Goal: Task Accomplishment & Management: Manage account settings

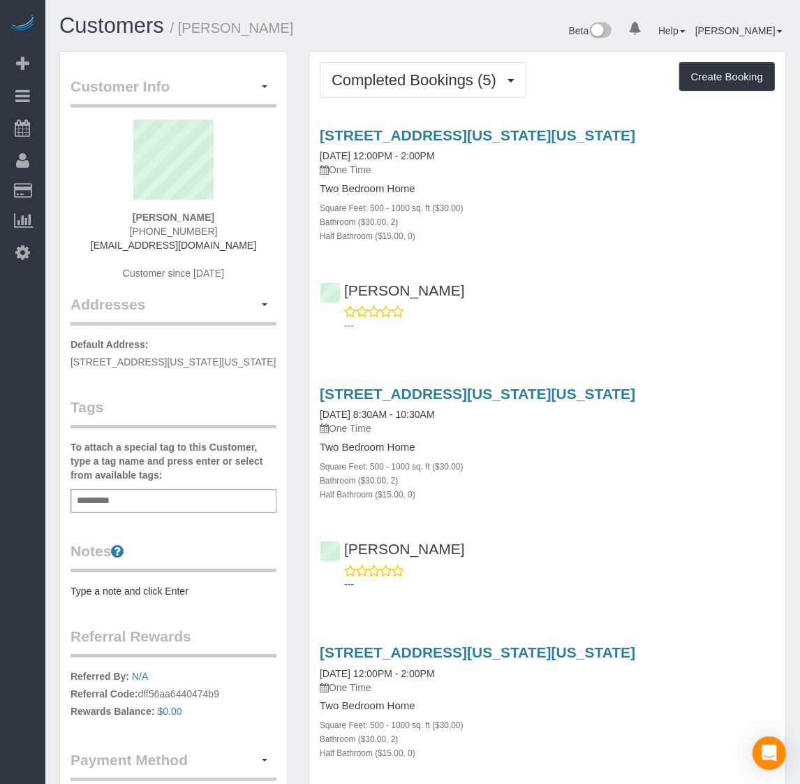
drag, startPoint x: 326, startPoint y: 131, endPoint x: 767, endPoint y: 141, distance: 441.6
click at [767, 141] on div "[STREET_ADDRESS][US_STATE][US_STATE] [DATE] 12:00PM - 2:00PM One Time Two Bedro…" at bounding box center [547, 184] width 476 height 115
copy link "[STREET_ADDRESS][US_STATE][US_STATE]"
click at [413, 75] on span "Completed Bookings (5)" at bounding box center [418, 79] width 172 height 17
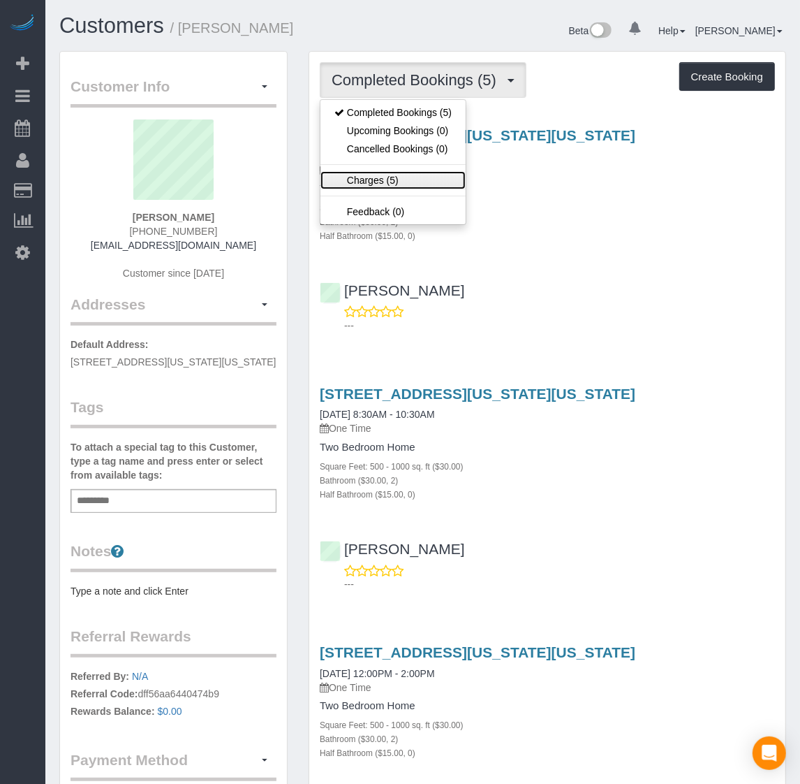
click at [371, 183] on link "Charges (5)" at bounding box center [393, 180] width 145 height 18
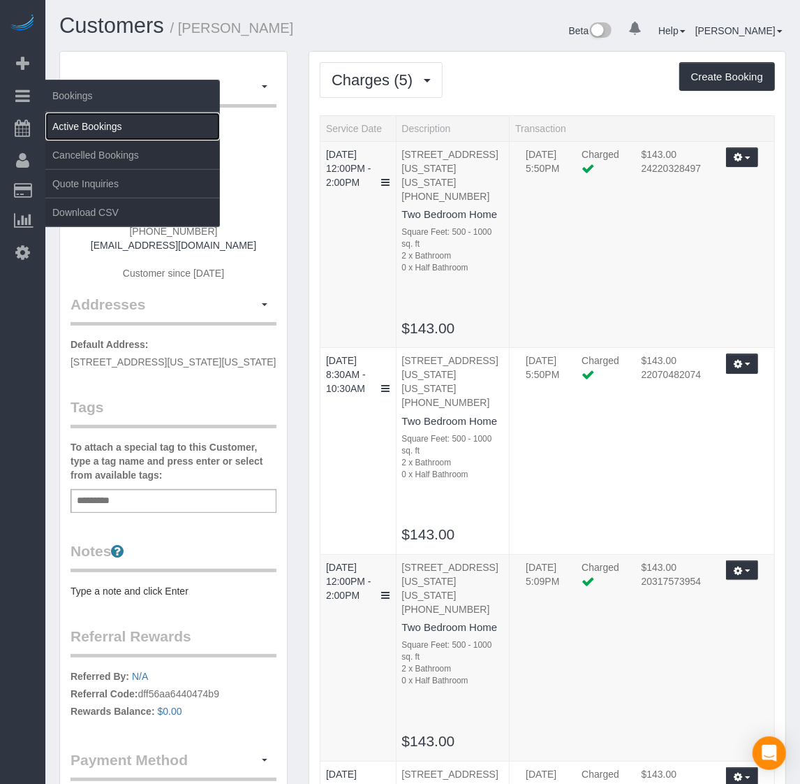
click at [89, 119] on link "Active Bookings" at bounding box center [132, 126] width 175 height 28
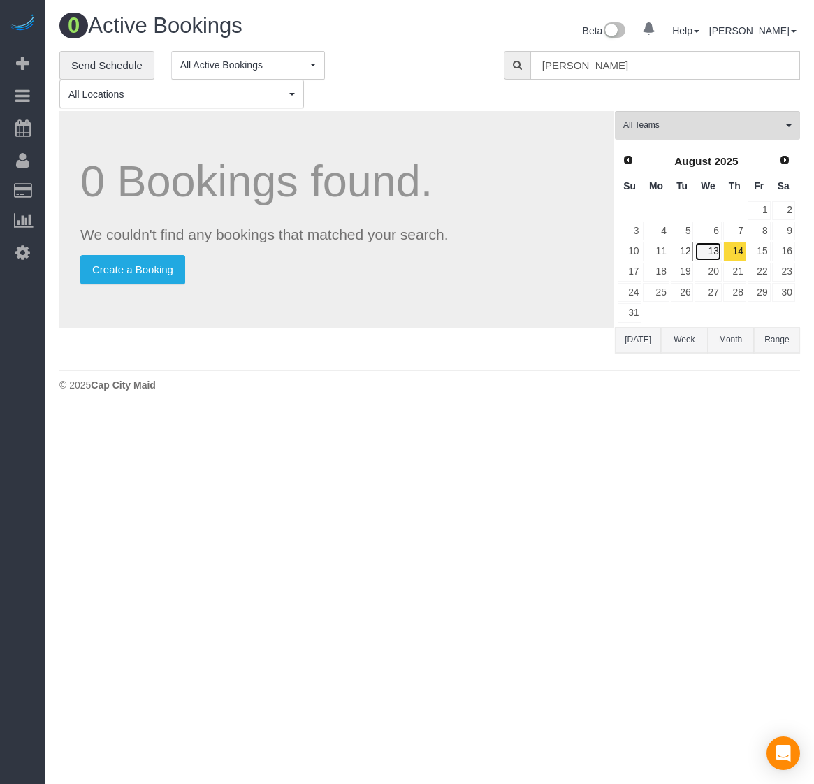
click at [705, 251] on link "13" at bounding box center [707, 251] width 27 height 19
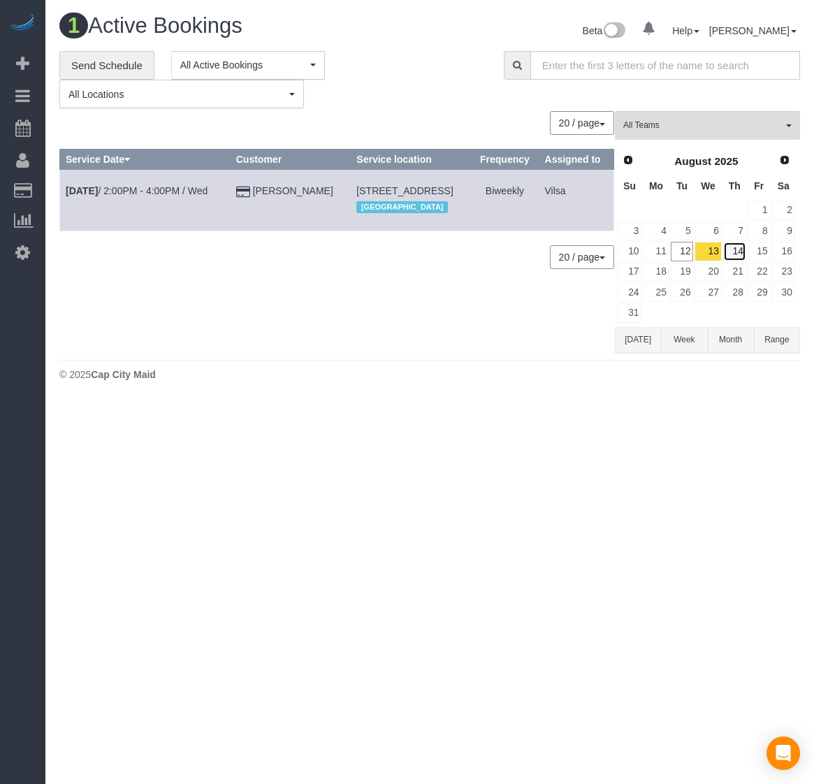
click at [735, 248] on link "14" at bounding box center [734, 251] width 23 height 19
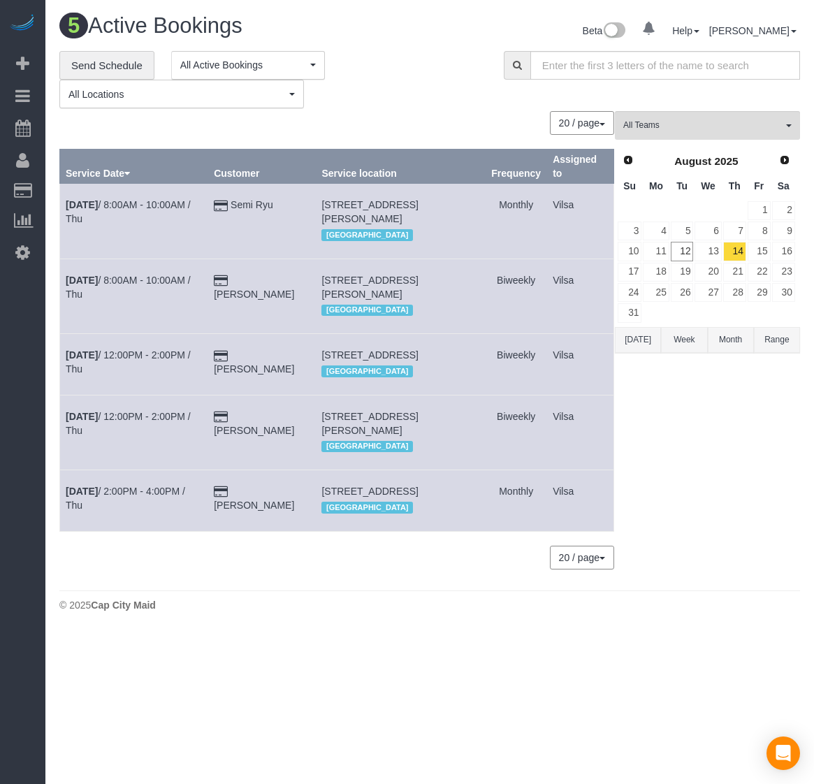
click at [786, 262] on td "23" at bounding box center [783, 272] width 24 height 20
click at [787, 265] on link "23" at bounding box center [783, 272] width 23 height 19
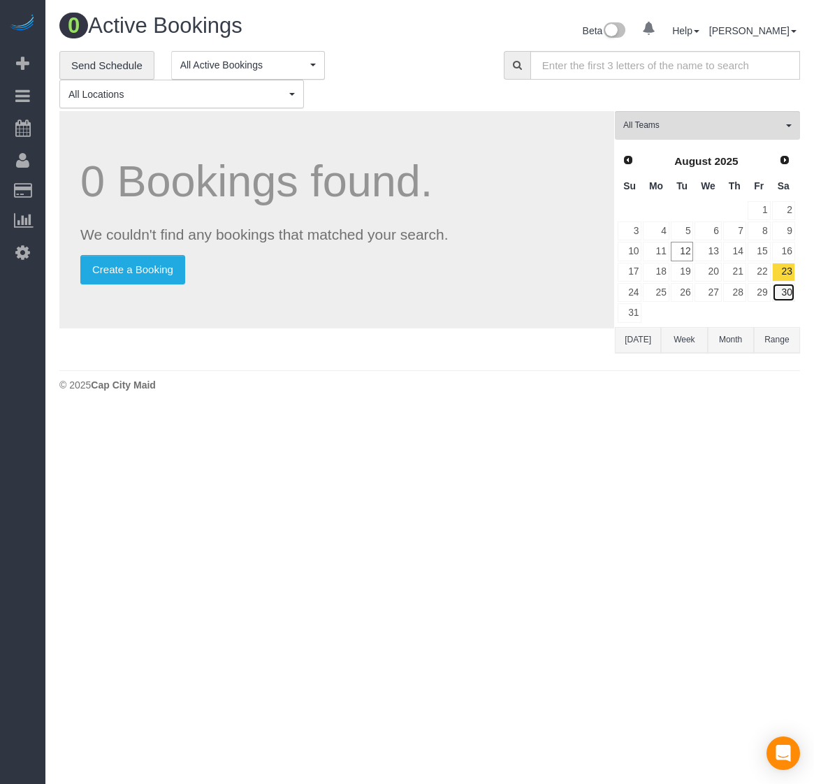
click at [779, 292] on link "30" at bounding box center [783, 292] width 23 height 19
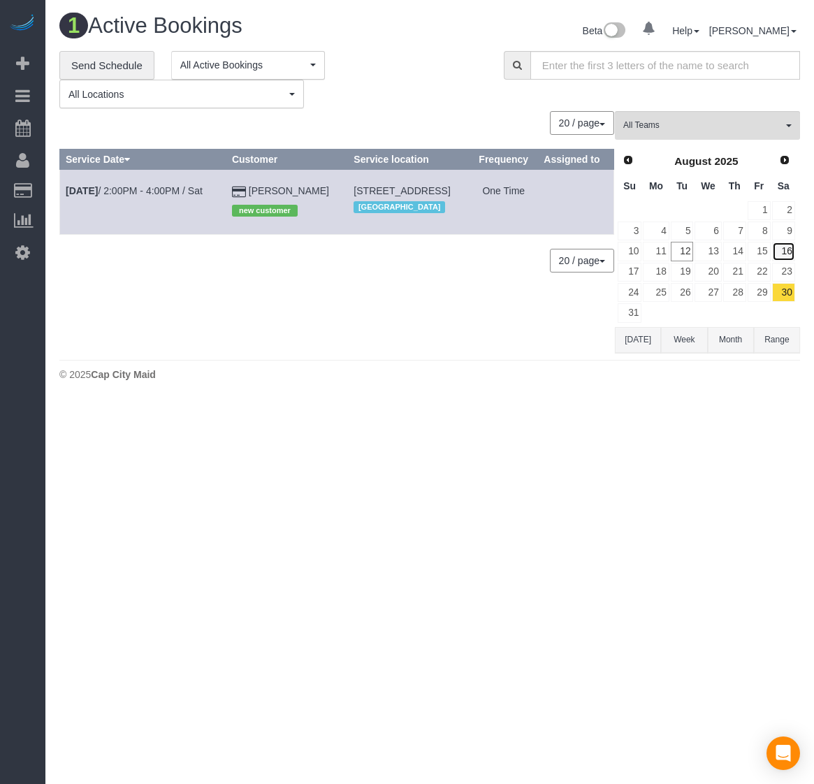
click at [781, 252] on link "16" at bounding box center [783, 251] width 23 height 19
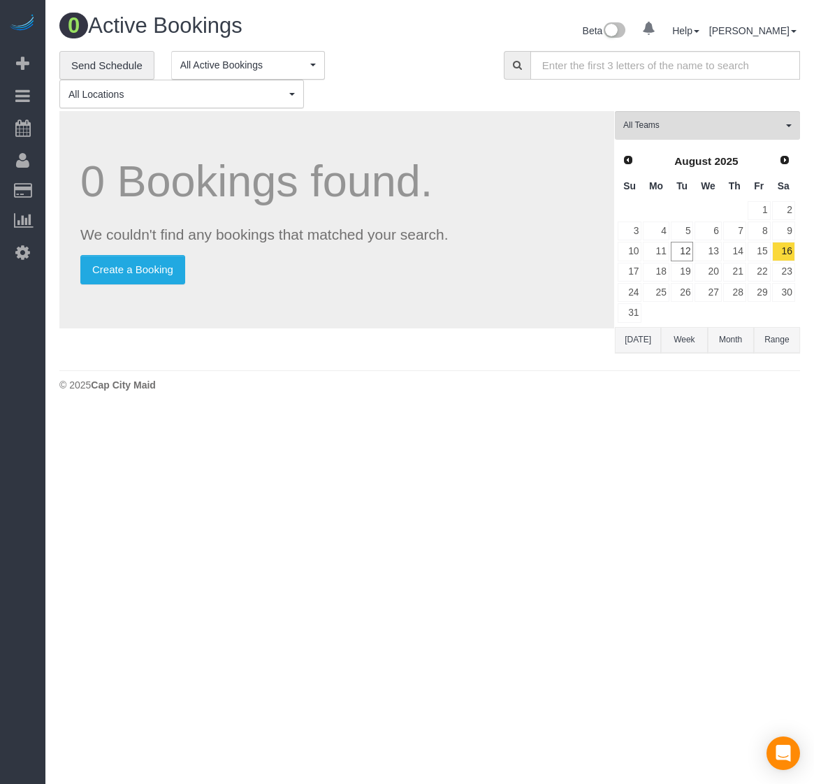
click at [786, 262] on td "23" at bounding box center [783, 272] width 24 height 20
click at [657, 267] on link "18" at bounding box center [656, 272] width 26 height 19
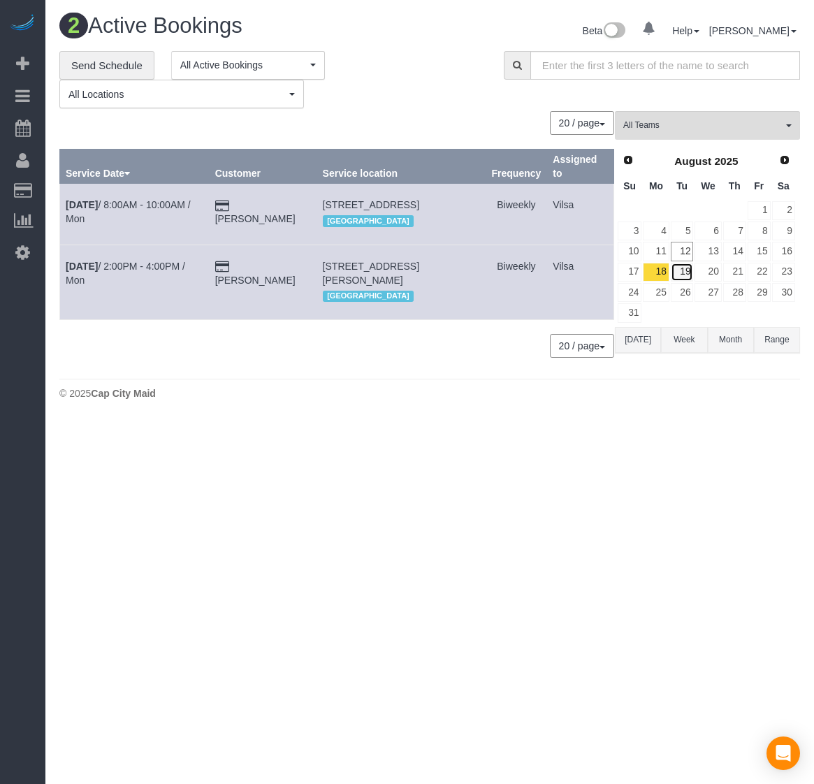
click at [682, 272] on link "19" at bounding box center [682, 272] width 23 height 19
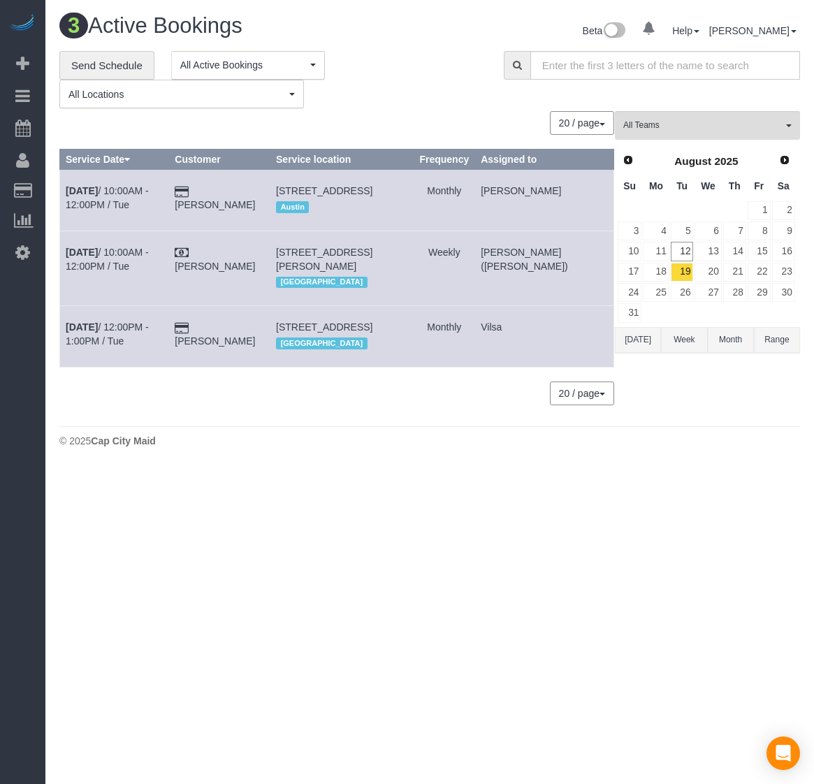
drag, startPoint x: 347, startPoint y: 187, endPoint x: 371, endPoint y: 200, distance: 27.2
click at [371, 200] on td "[STREET_ADDRESS] [GEOGRAPHIC_DATA]" at bounding box center [341, 200] width 143 height 61
copy span "[STREET_ADDRESS]"
click at [79, 185] on b "[DATE]" at bounding box center [82, 190] width 32 height 11
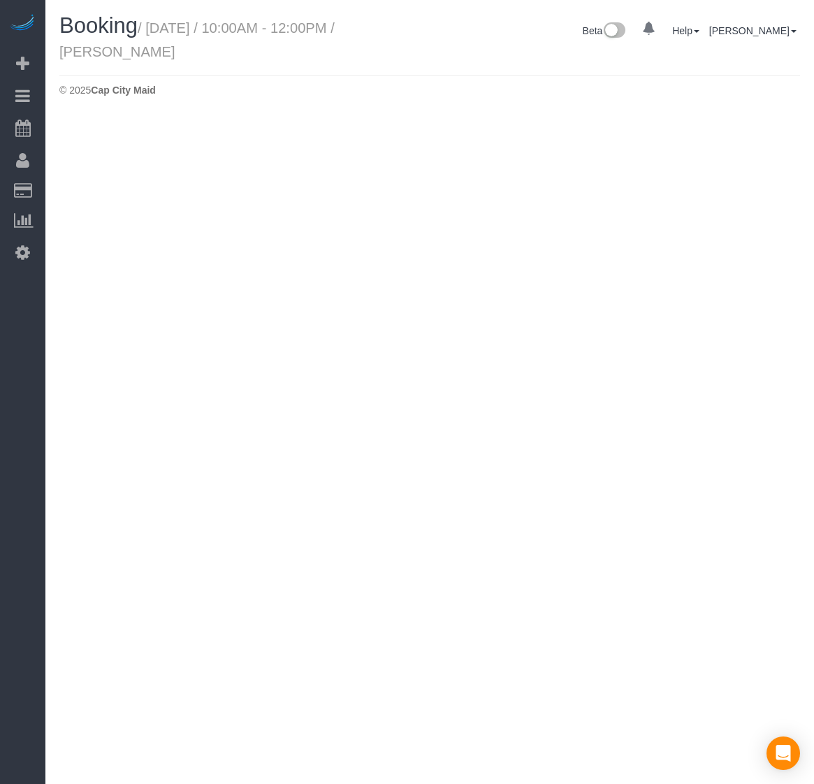
select select "[GEOGRAPHIC_DATA]"
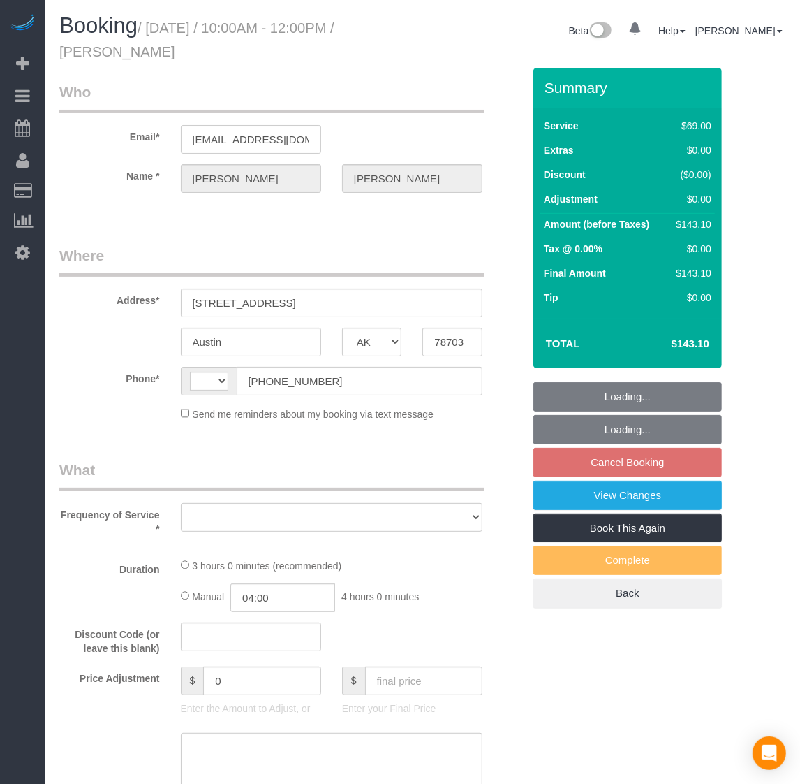
select select "string:fspay-15090399-bc5c-420a-9be8-99accee0c94d"
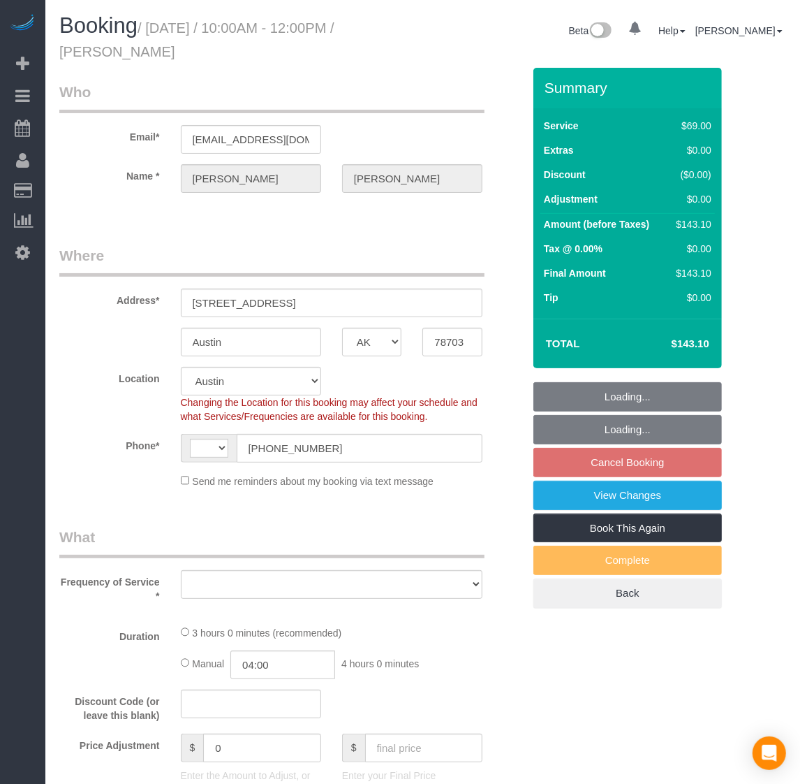
select select "string:[GEOGRAPHIC_DATA]"
select select "object:2401"
select select "spot3"
select select "number:1"
select select "number:17"
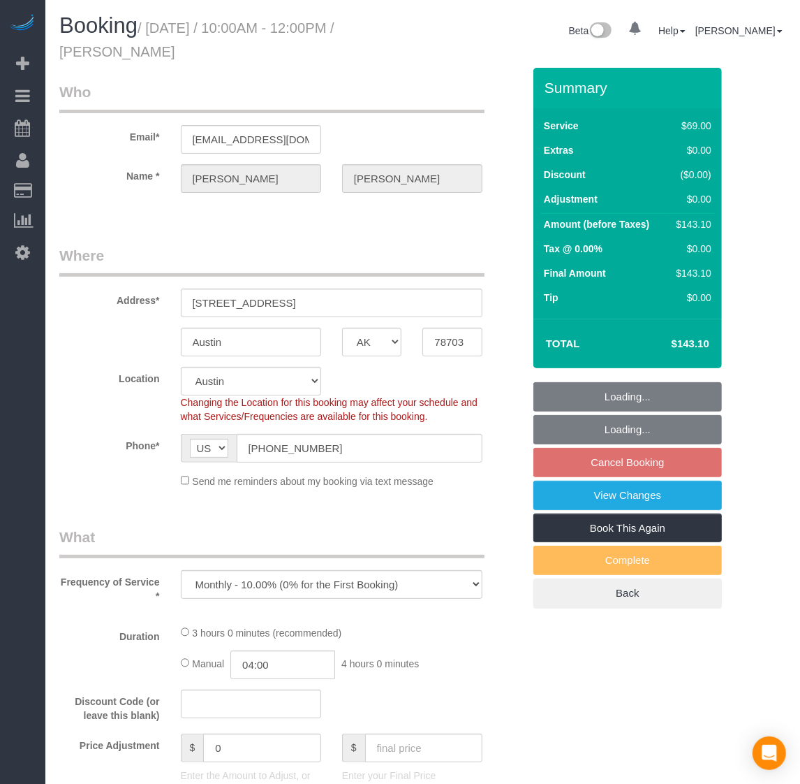
select select "object:2586"
select select "2"
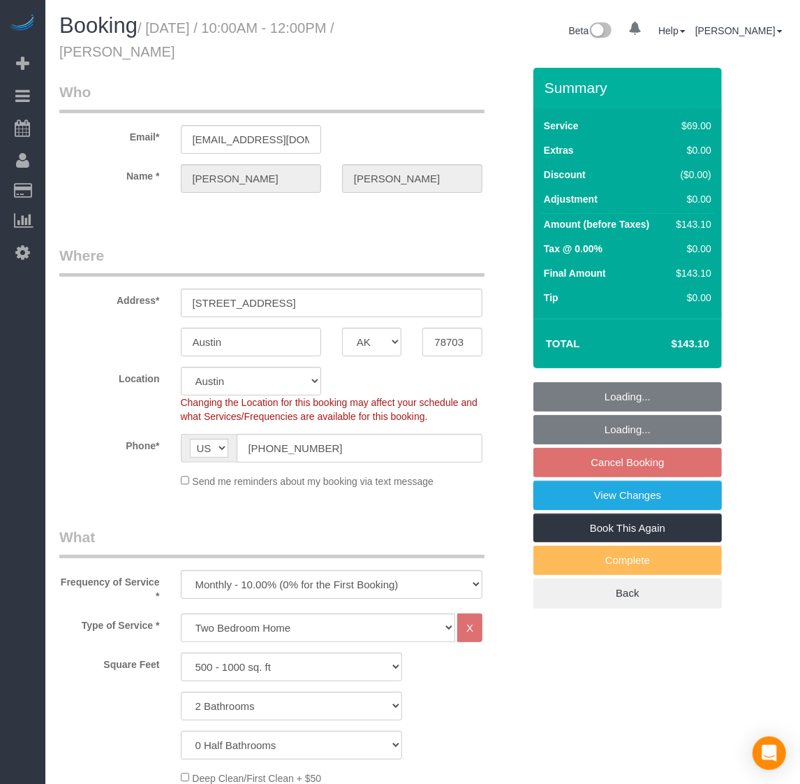
select select "2"
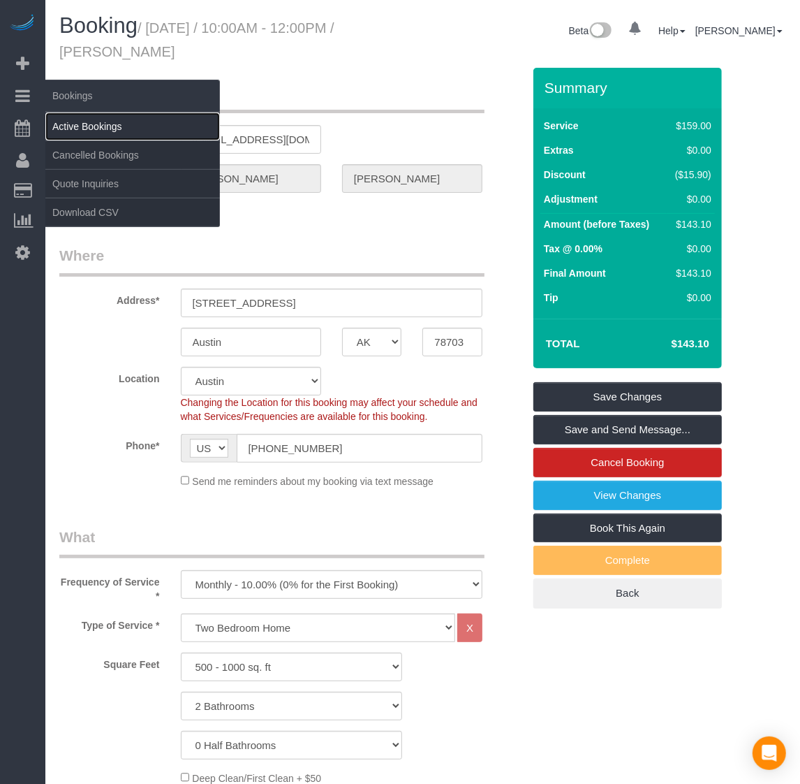
click at [103, 126] on link "Active Bookings" at bounding box center [132, 126] width 175 height 28
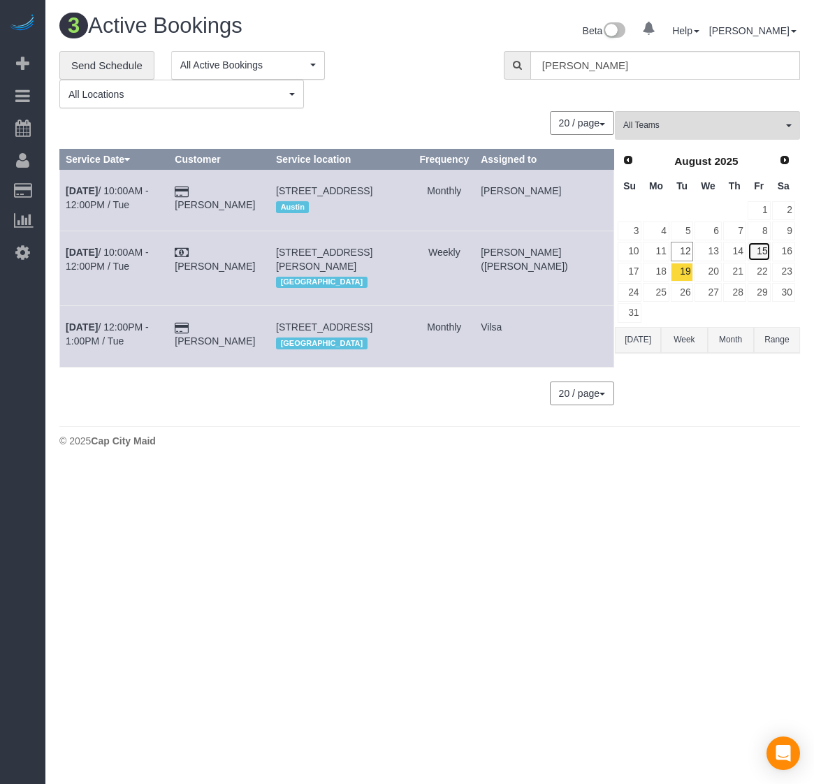
click at [761, 252] on link "15" at bounding box center [758, 251] width 23 height 19
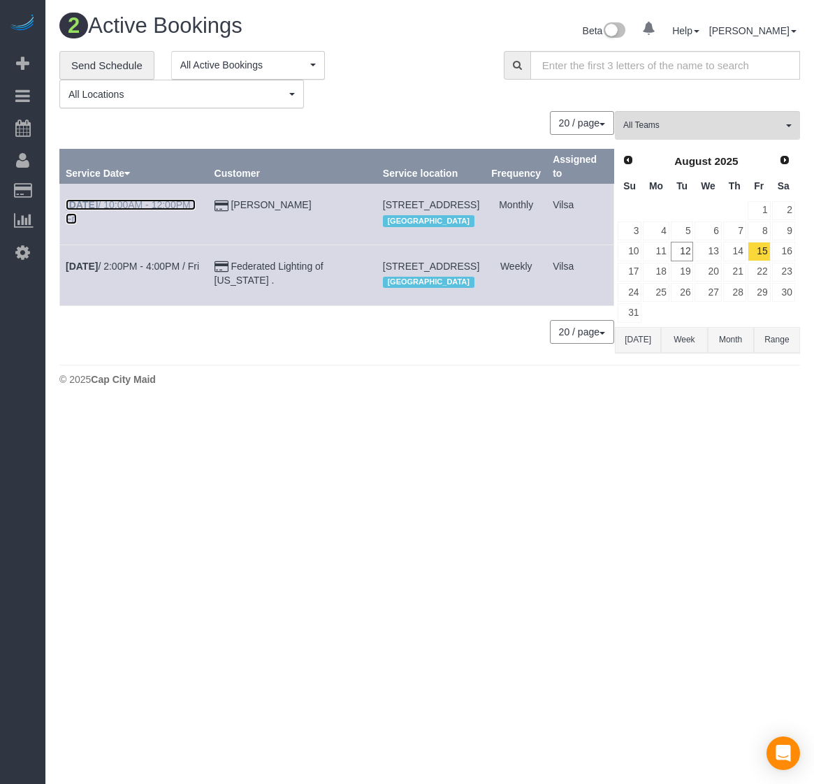
click at [88, 204] on b "[DATE]" at bounding box center [82, 204] width 32 height 11
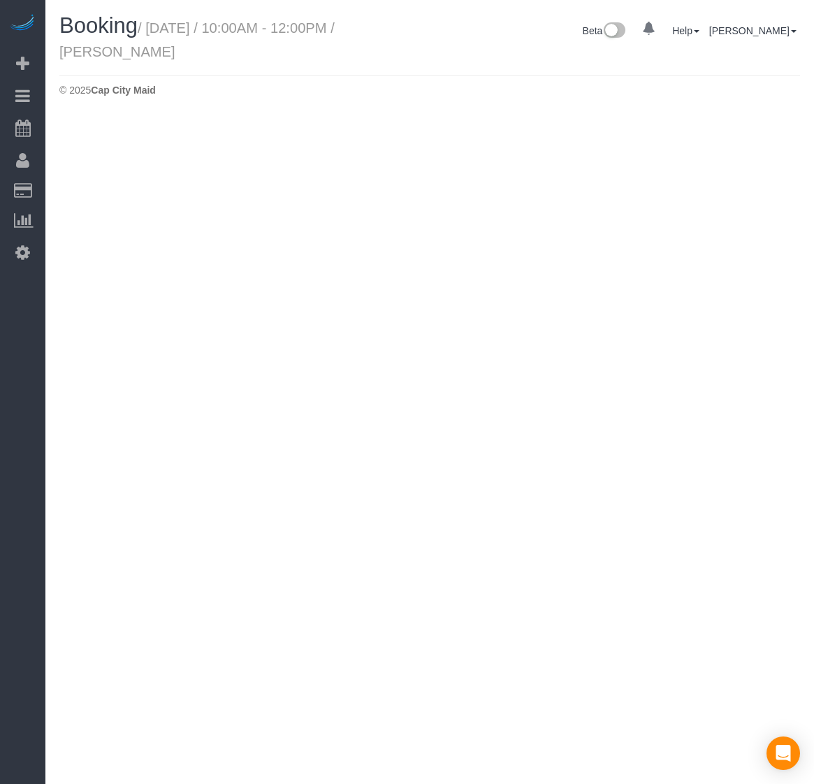
select select "VA"
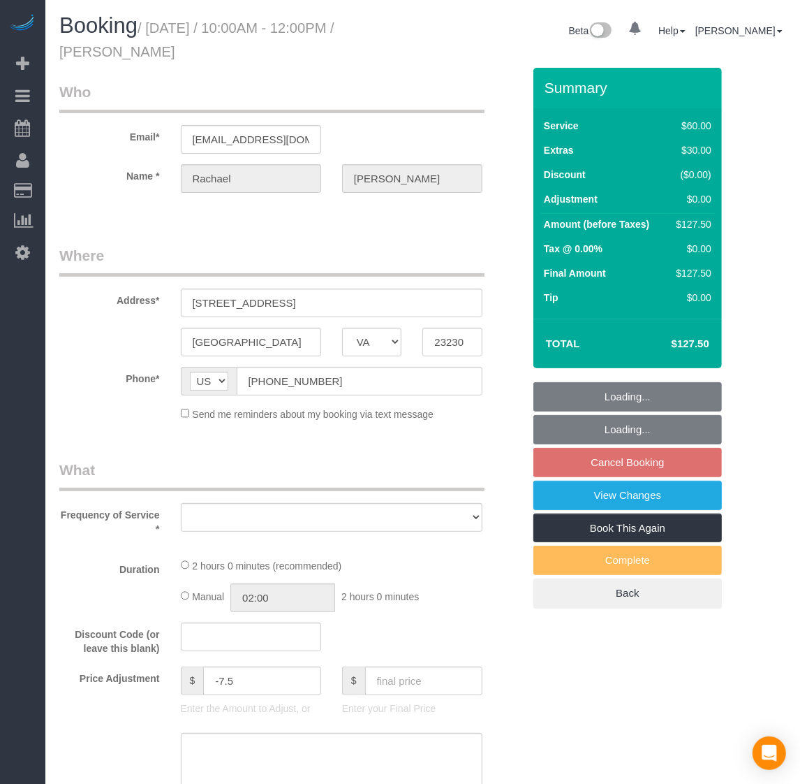
select select "object:3243"
select select "string:fspay-9ef262c4-5da1-49d5-b115-585609a35a88"
select select "spot47"
select select "number:1"
select select "number:27"
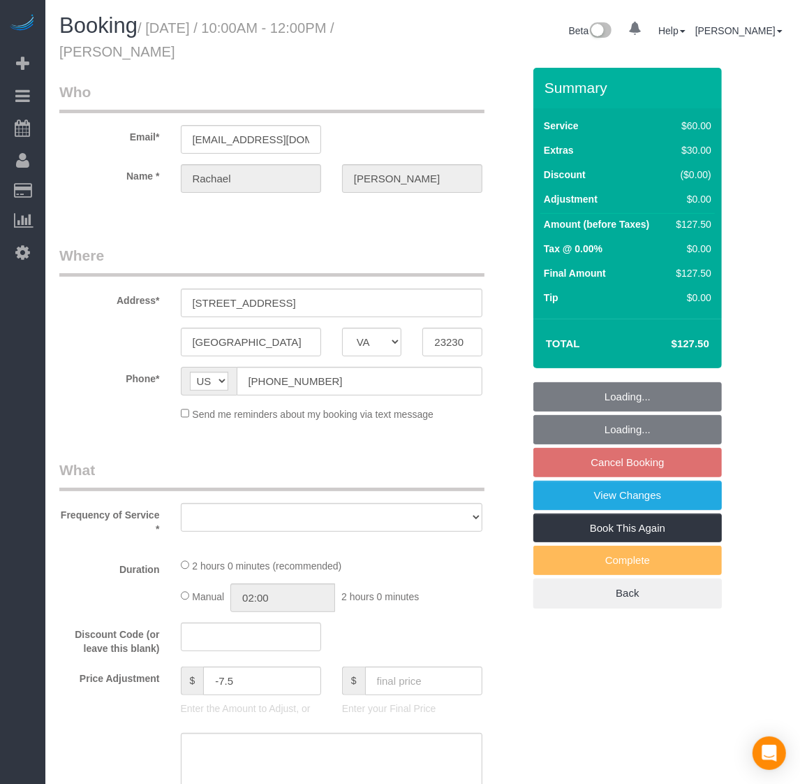
select select "number:35"
select select "number:17"
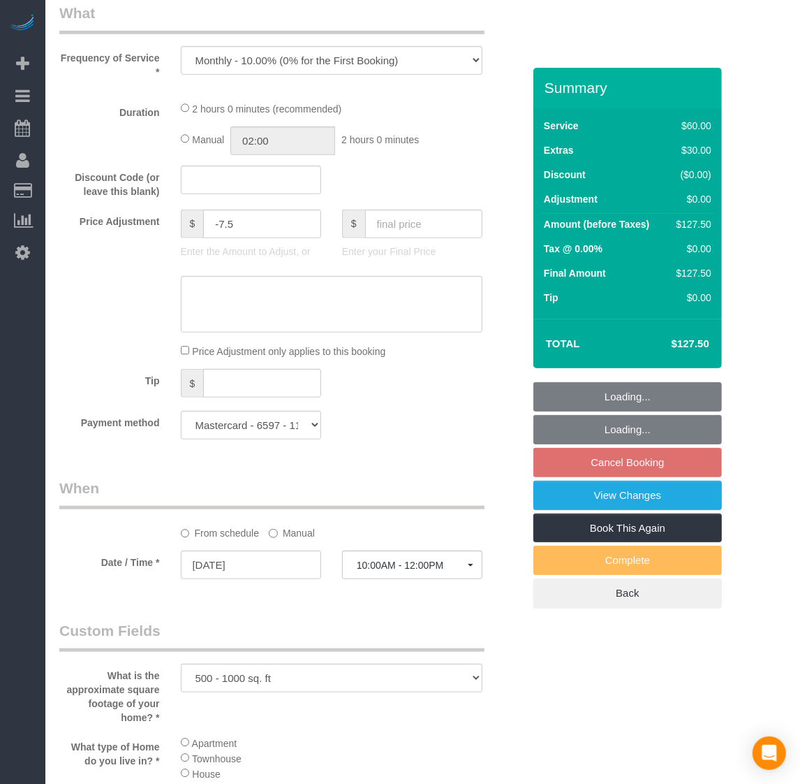
select select "object:3485"
select select "1"
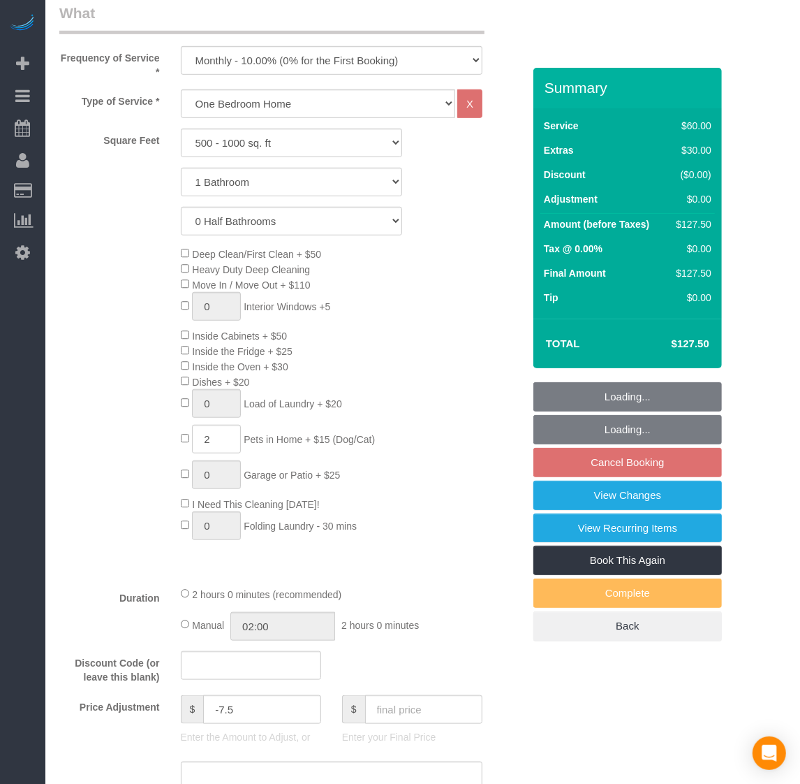
select select "1"
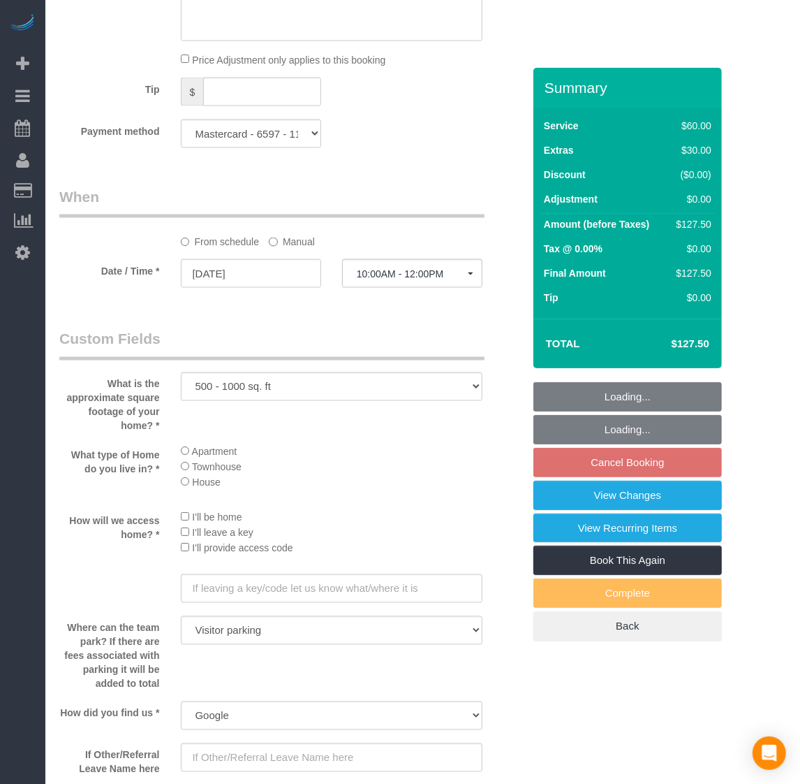
scroll to position [1310, 0]
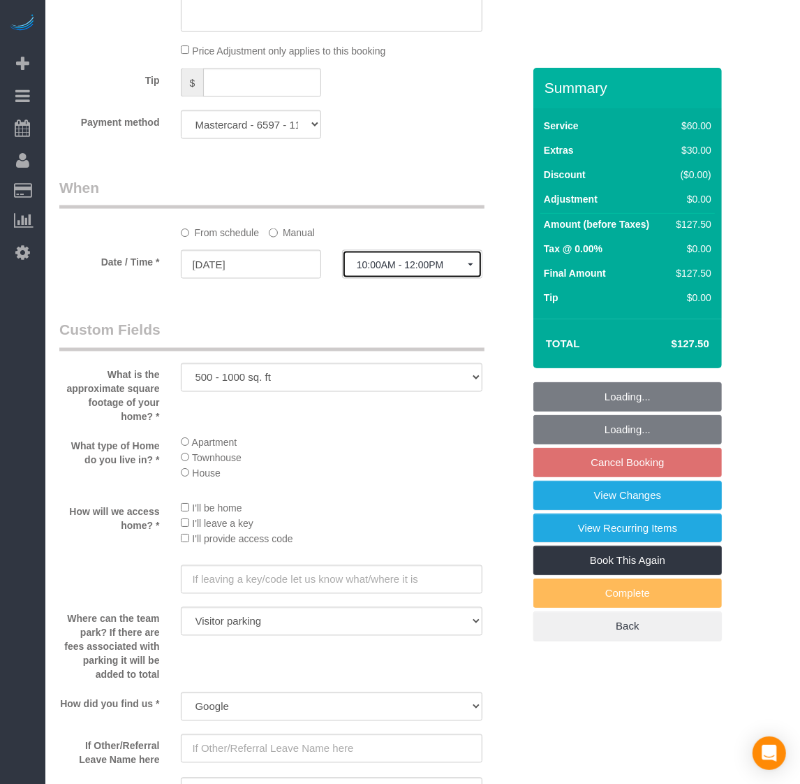
click at [396, 260] on span "10:00AM - 12:00PM" at bounding box center [412, 264] width 111 height 11
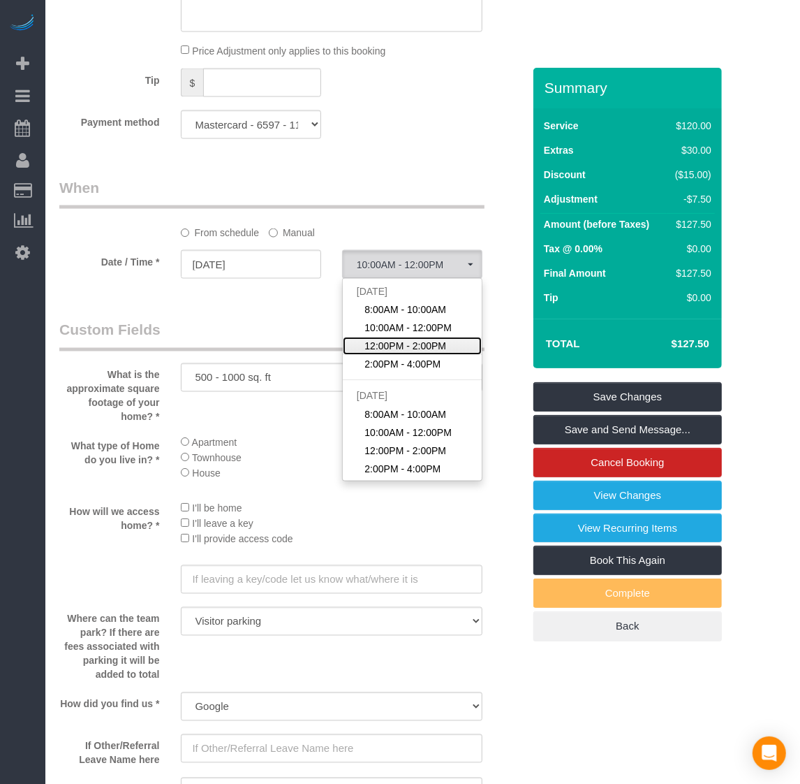
click at [402, 344] on span "12:00PM - 2:00PM" at bounding box center [406, 346] width 82 height 14
select select "spot48"
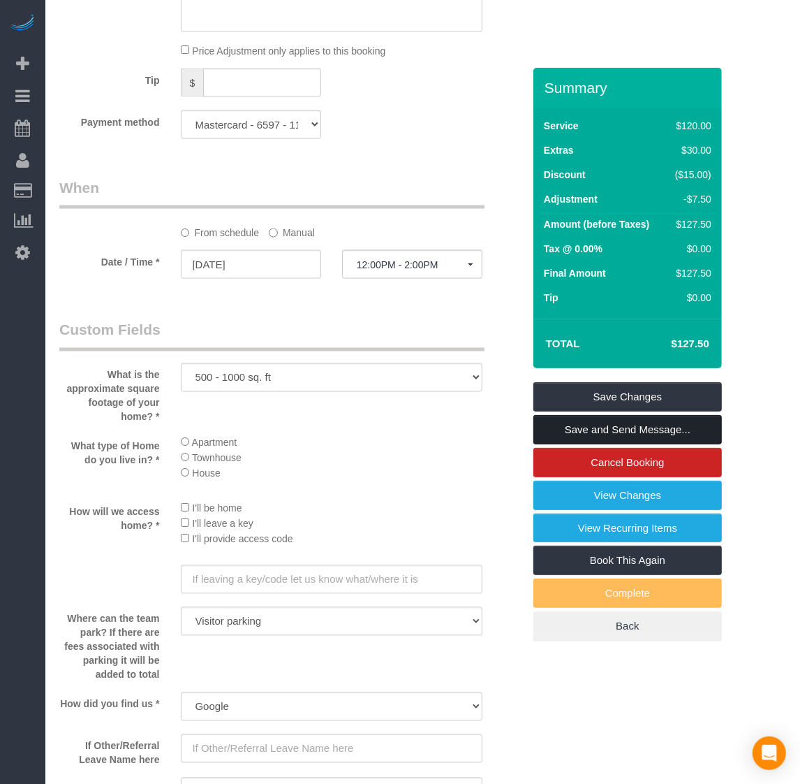
click at [611, 420] on link "Save and Send Message..." at bounding box center [628, 429] width 189 height 29
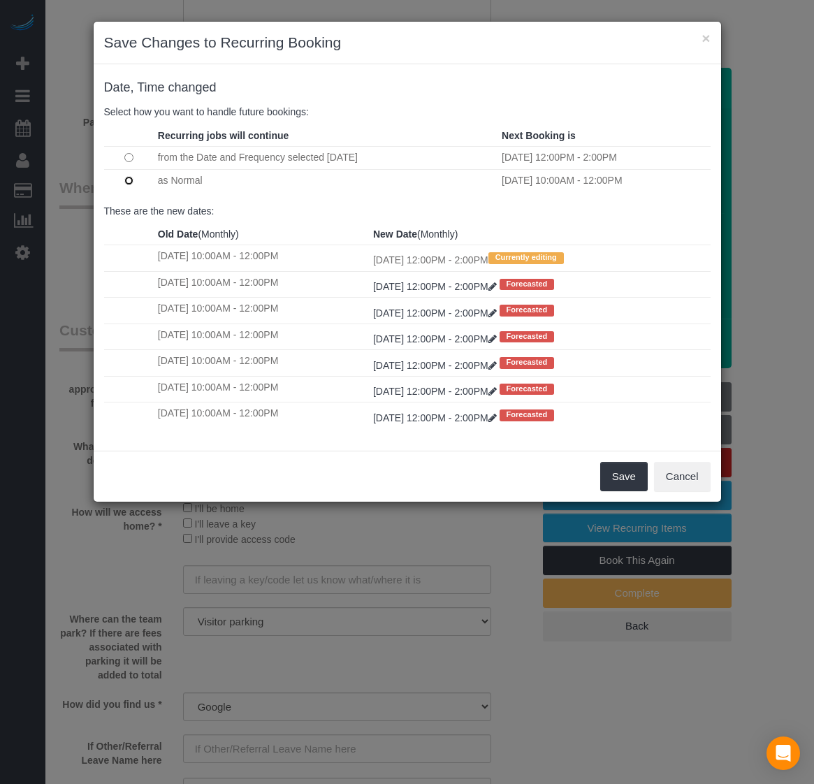
click at [129, 175] on td at bounding box center [129, 180] width 50 height 22
click at [633, 479] on button "Save" at bounding box center [623, 476] width 47 height 29
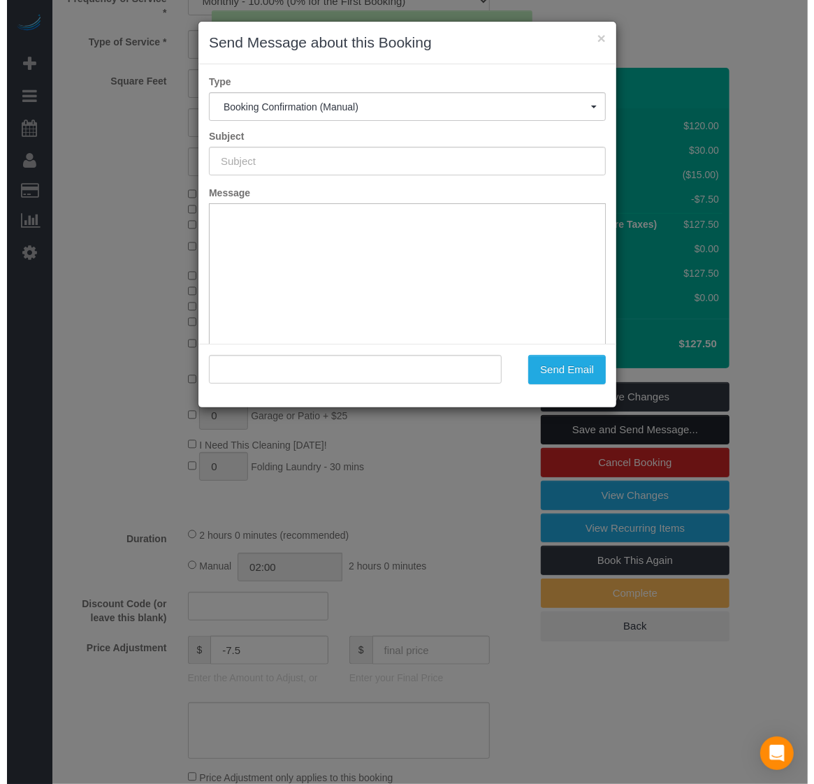
scroll to position [524, 0]
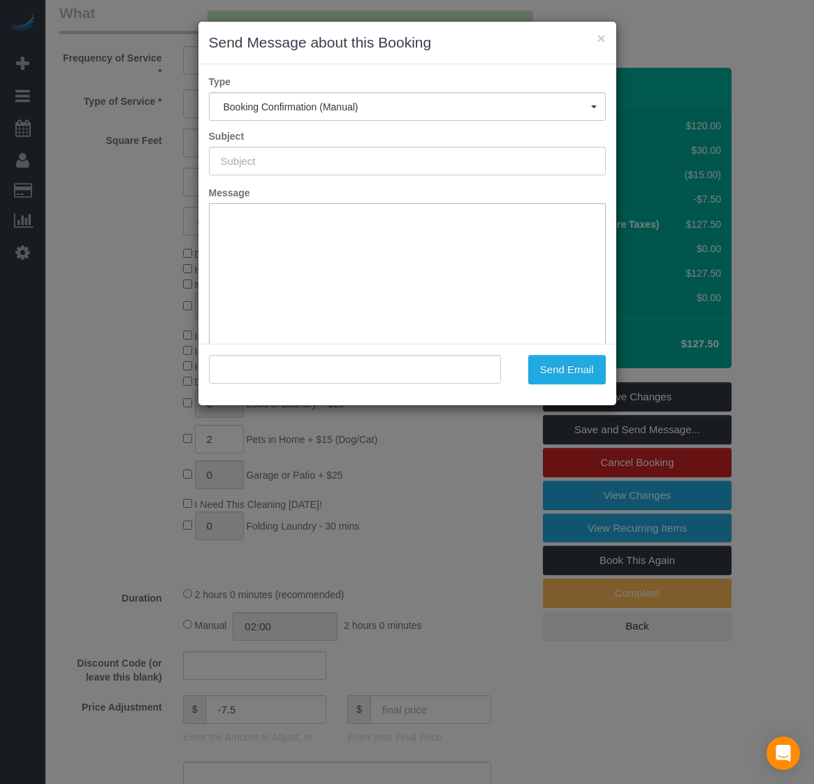
type input "Booking Confirmed!"
type input ""[PERSON_NAME]" <[EMAIL_ADDRESS][DOMAIN_NAME]>"
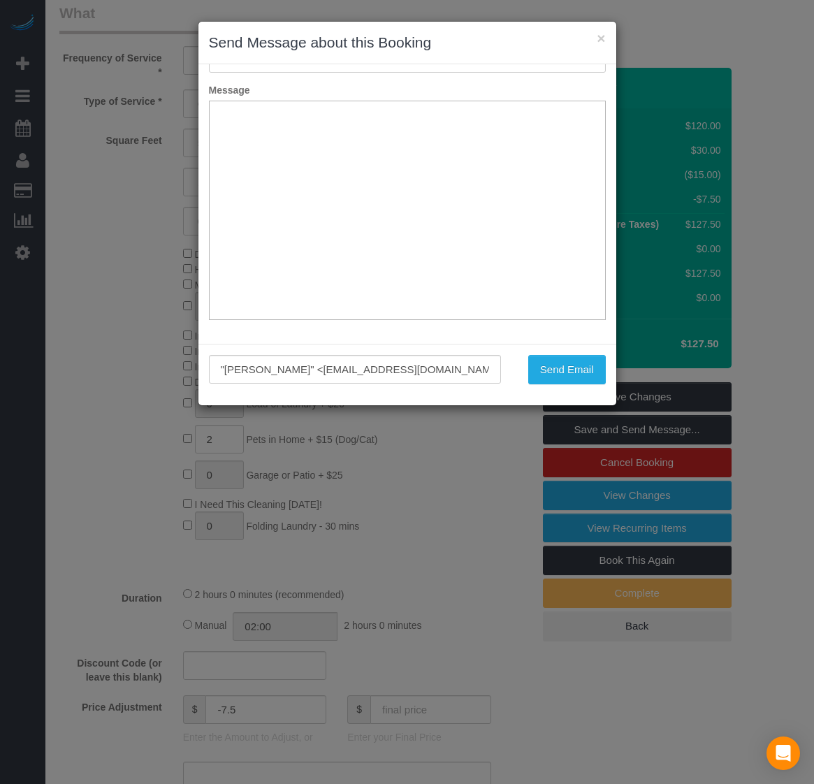
scroll to position [0, 0]
click at [391, 81] on label "Type" at bounding box center [407, 82] width 418 height 14
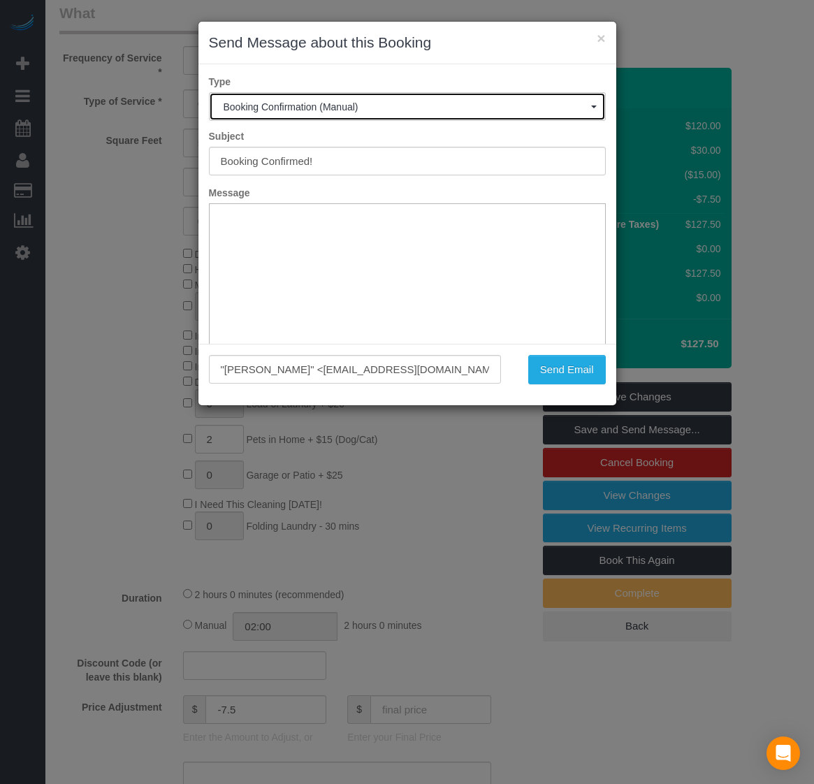
click at [390, 92] on button "Booking Confirmation (Manual)" at bounding box center [407, 106] width 397 height 29
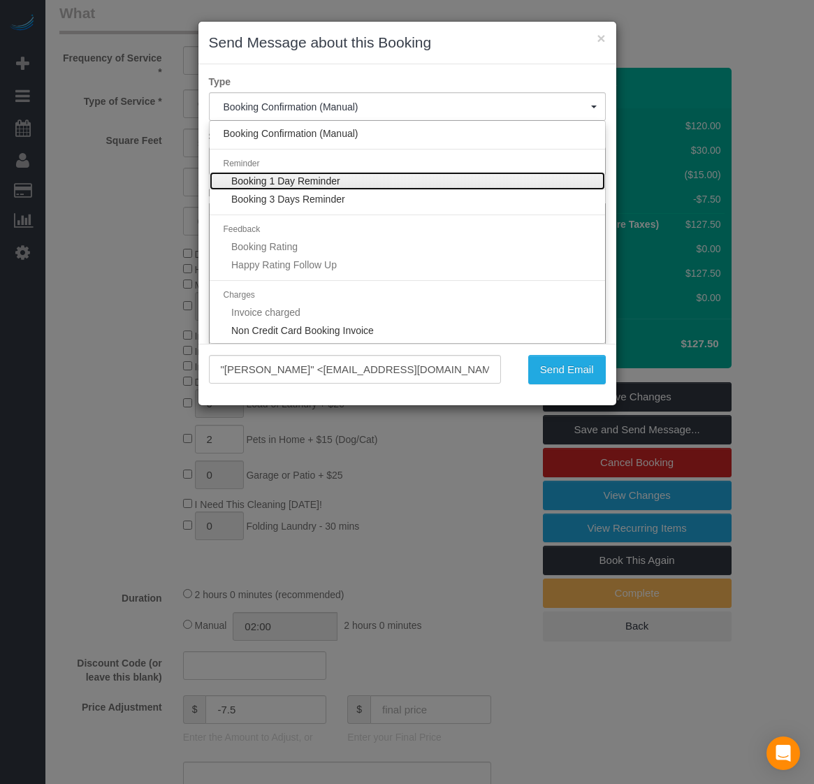
click at [335, 180] on span "Booking 1 Day Reminder" at bounding box center [285, 180] width 109 height 11
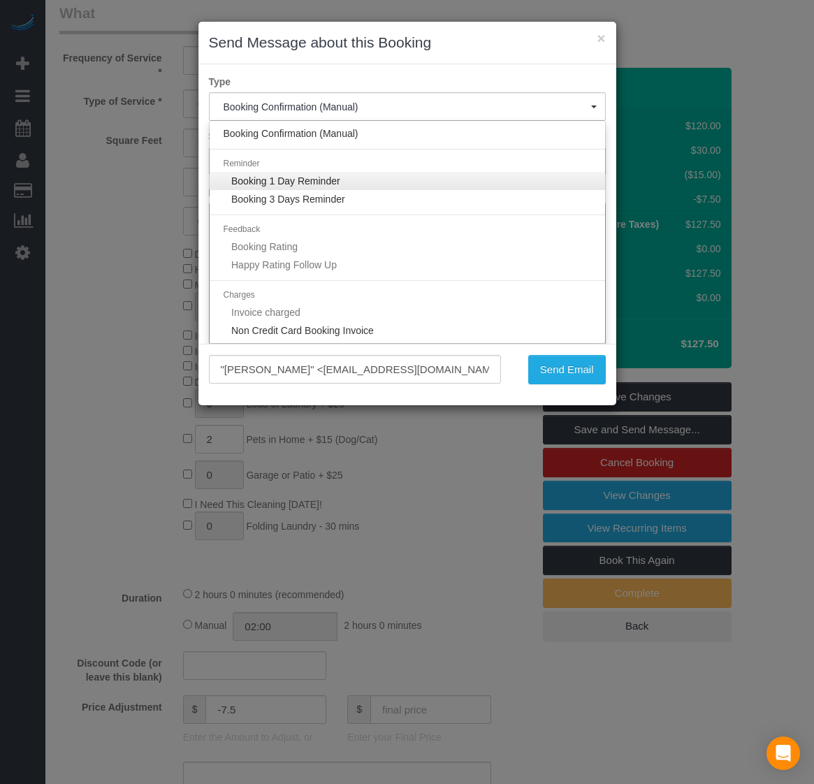
select select "1"
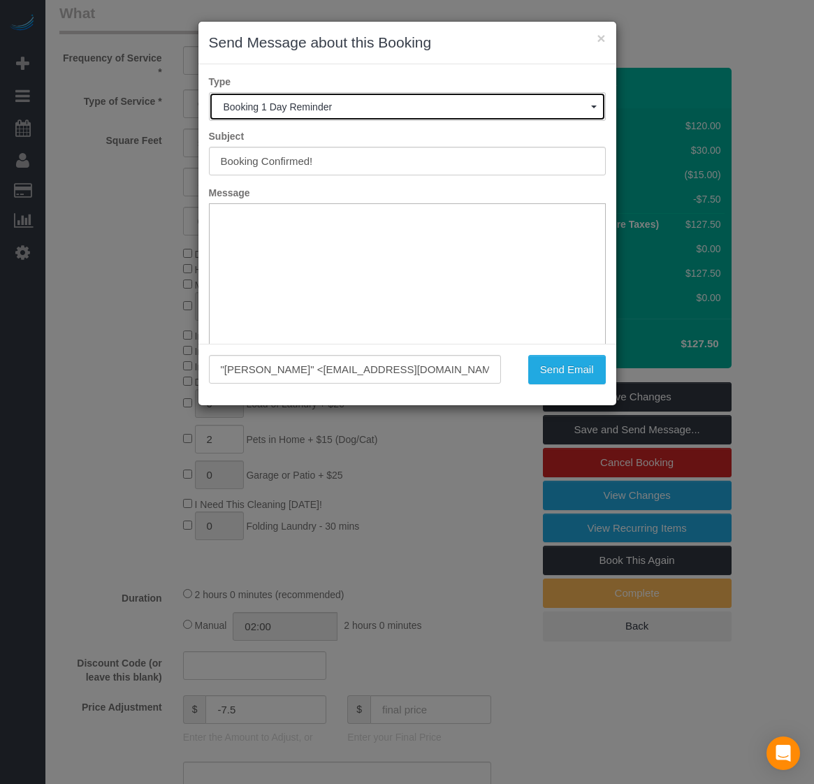
click at [351, 108] on span "Booking 1 Day Reminder" at bounding box center [407, 106] width 367 height 11
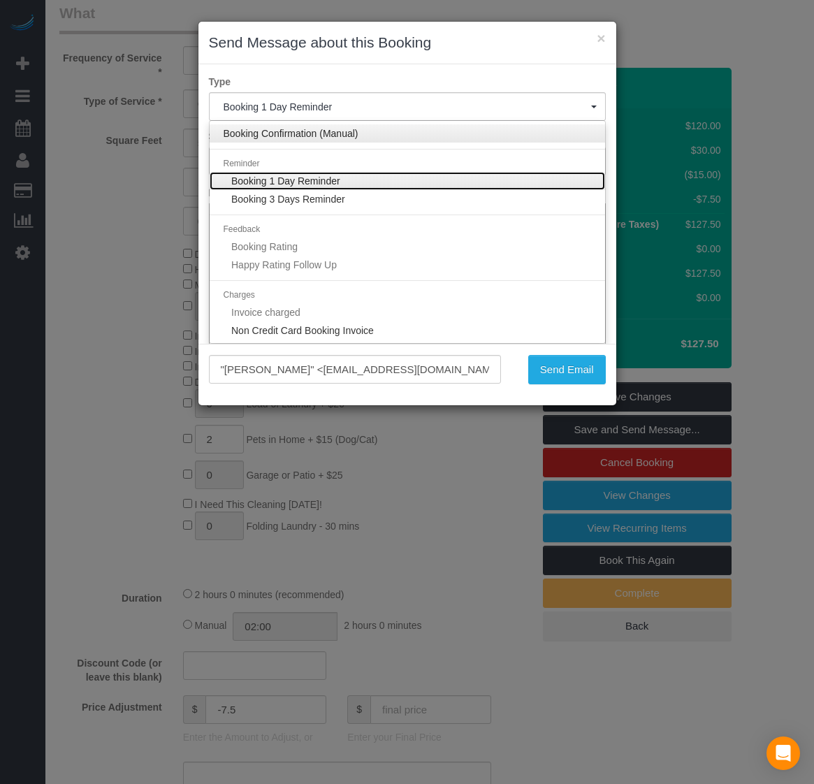
type input "Your Cleaning Service - Last Reminder"
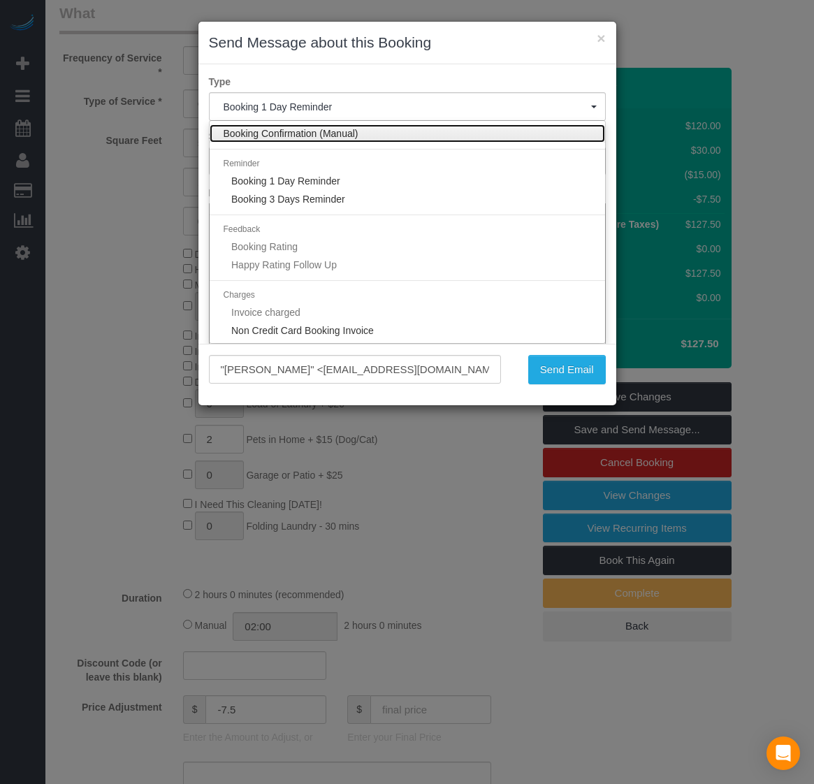
click at [343, 136] on span "Booking Confirmation (Manual)" at bounding box center [291, 133] width 135 height 14
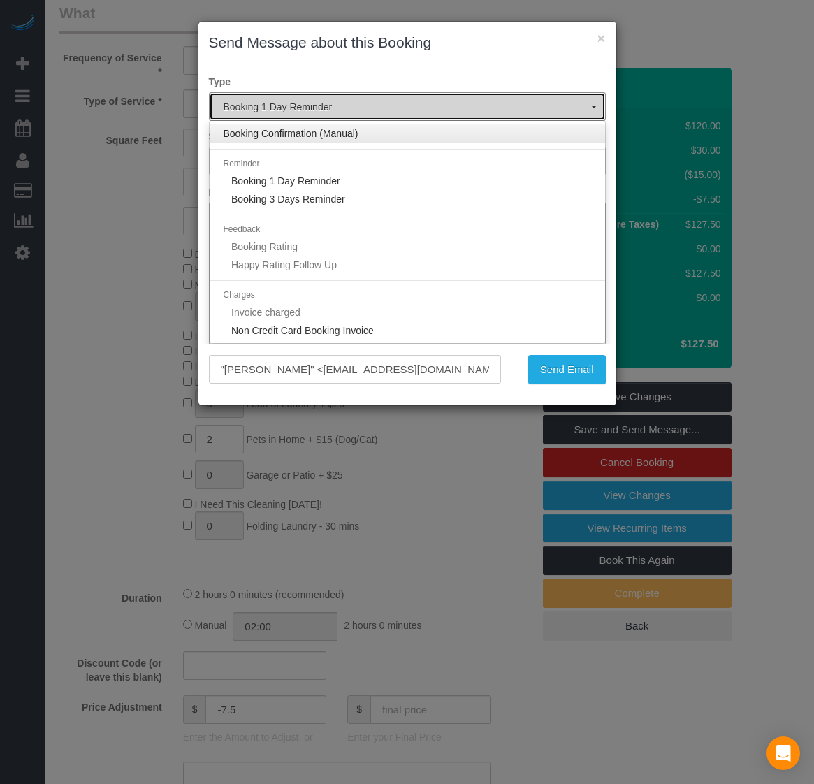
select select "32"
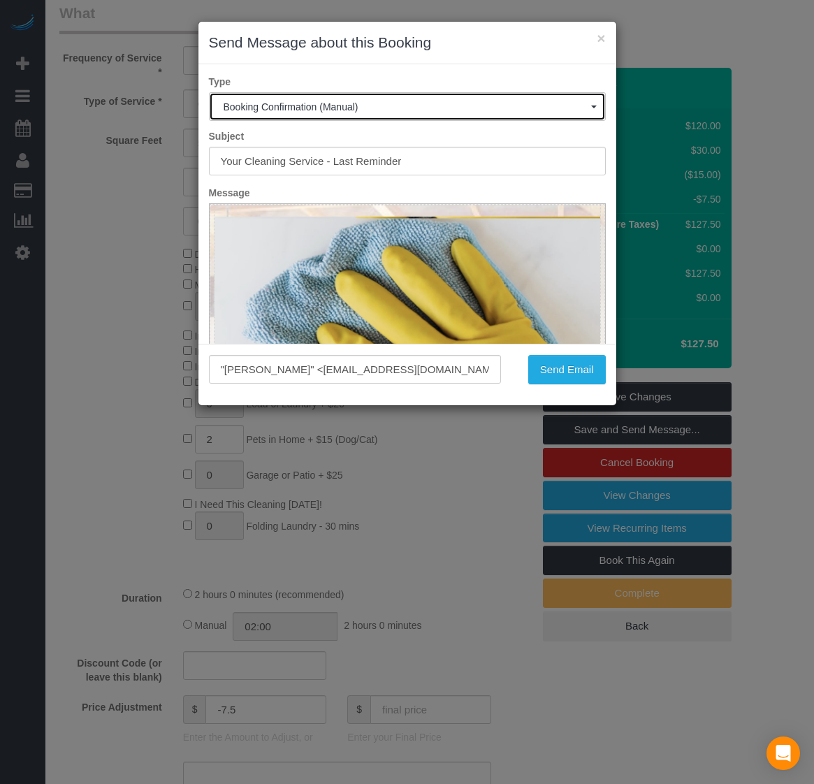
type input "Booking Confirmed!"
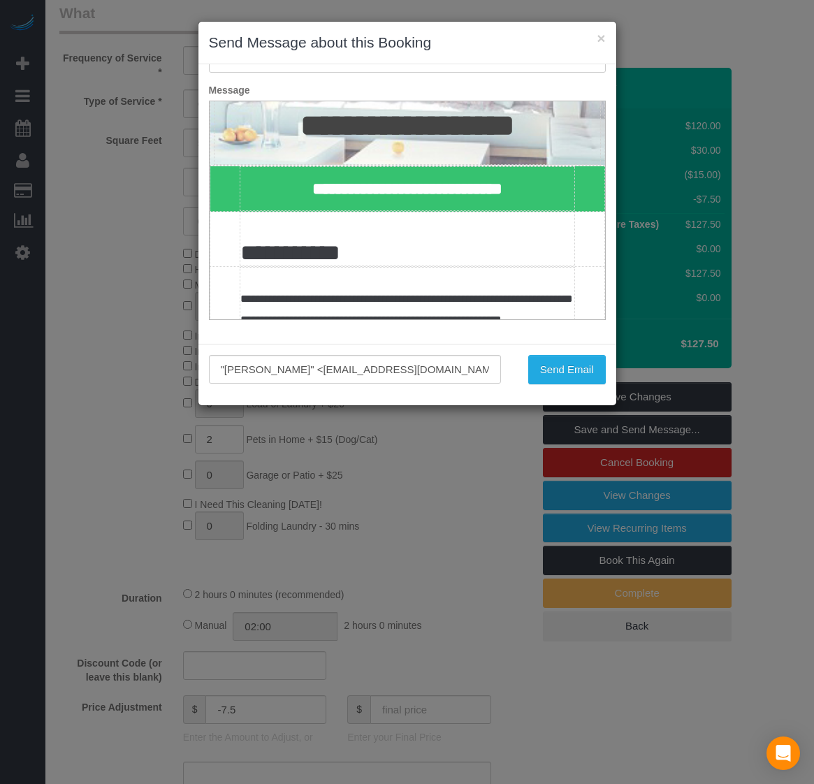
scroll to position [262, 0]
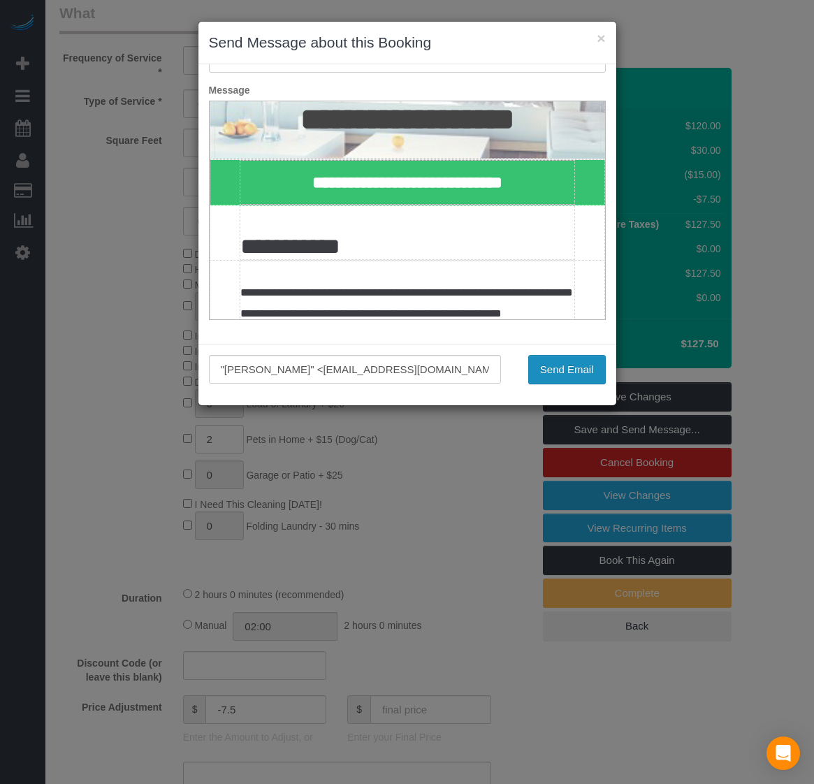
click at [580, 372] on button "Send Email" at bounding box center [567, 369] width 78 height 29
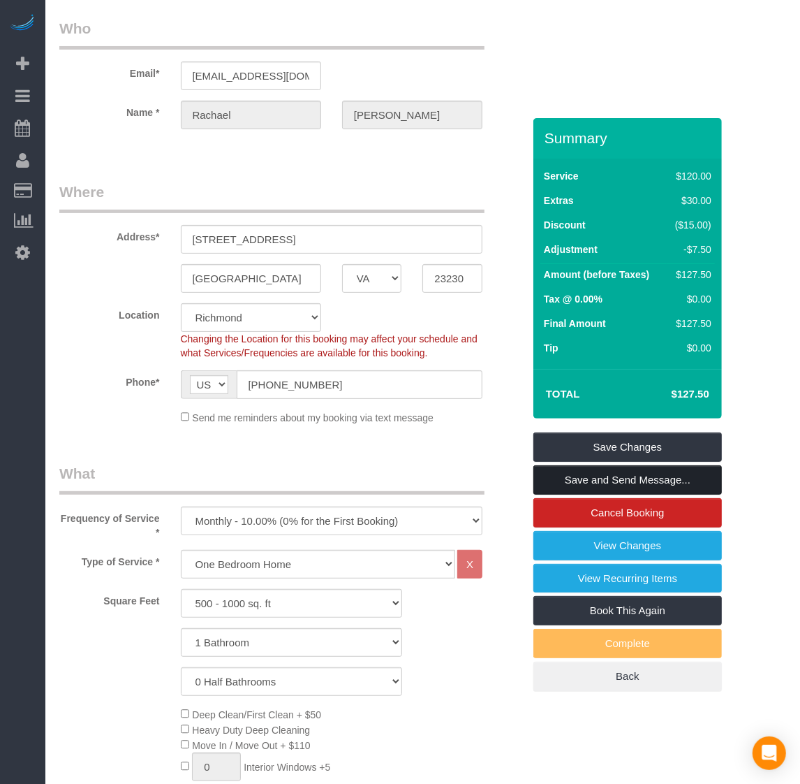
scroll to position [349, 0]
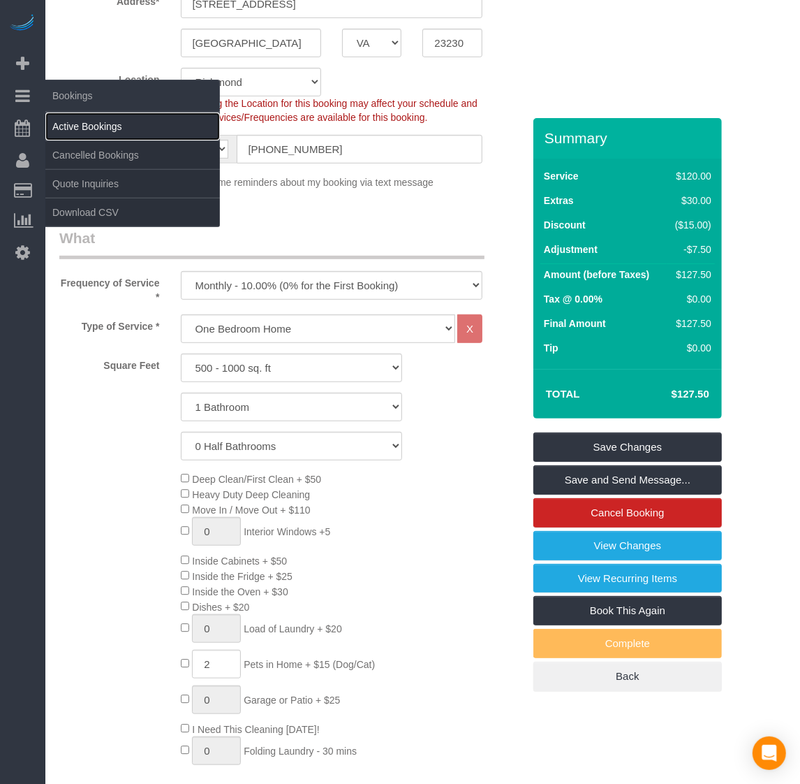
click at [71, 117] on link "Active Bookings" at bounding box center [132, 126] width 175 height 28
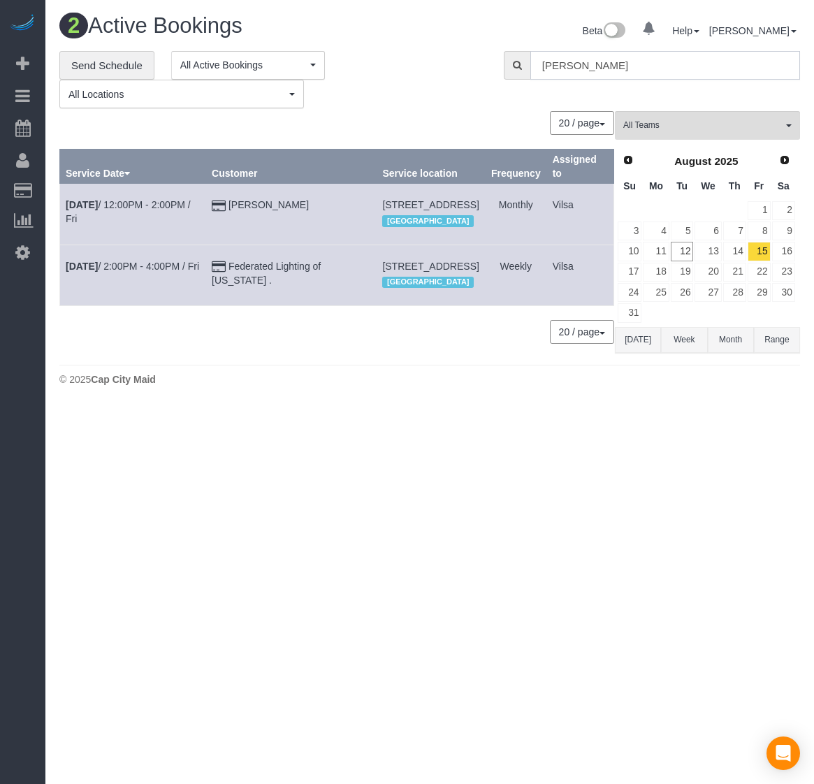
click at [580, 58] on input "[PERSON_NAME]" at bounding box center [665, 65] width 270 height 29
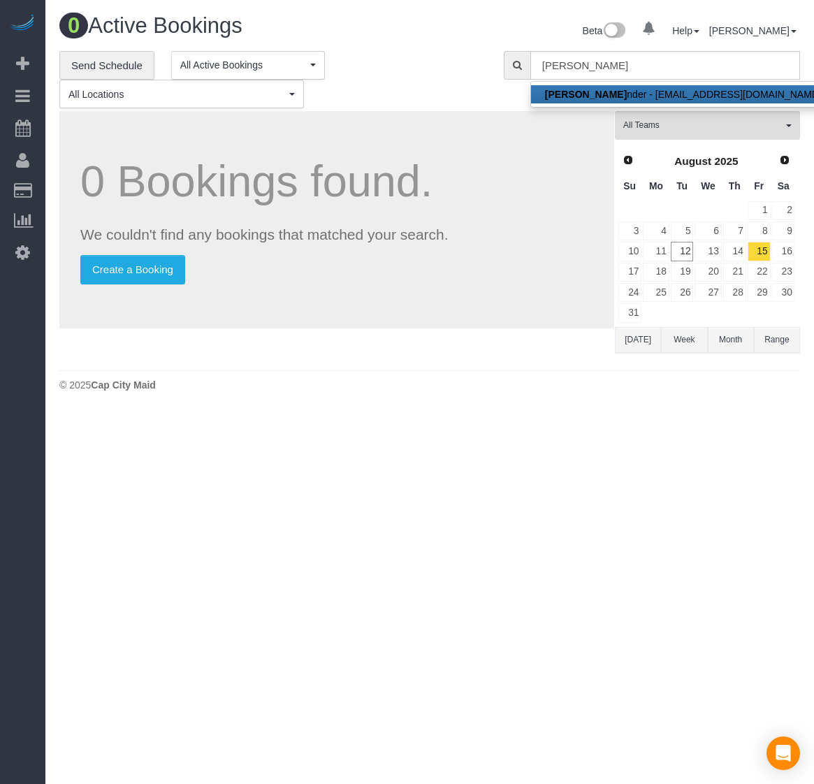
click at [588, 86] on link "[PERSON_NAME] nder - [EMAIL_ADDRESS][DOMAIN_NAME]" at bounding box center [683, 94] width 304 height 18
type input "[EMAIL_ADDRESS][DOMAIN_NAME]"
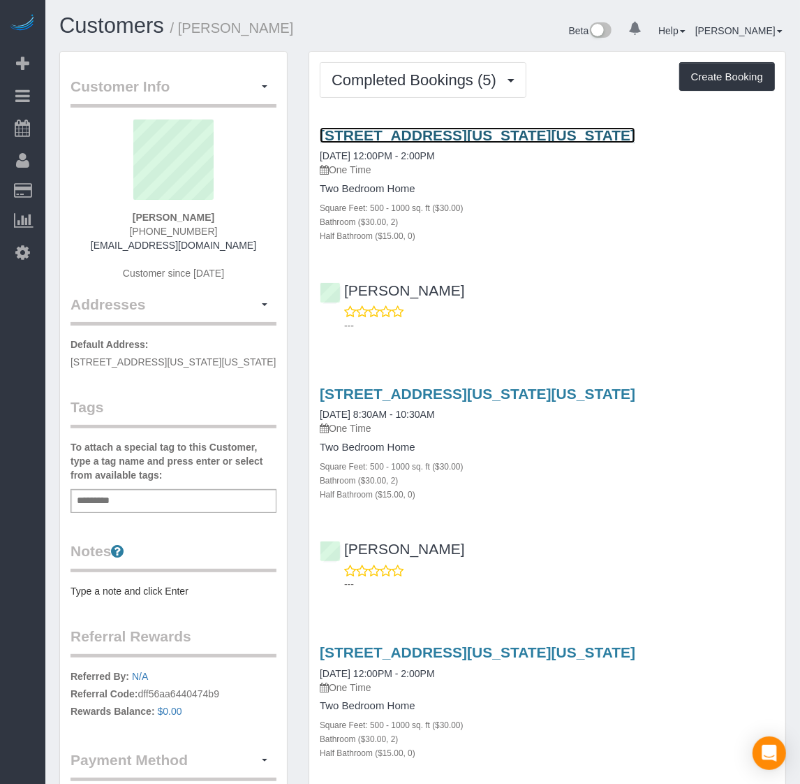
click at [414, 133] on link "[STREET_ADDRESS][US_STATE][US_STATE]" at bounding box center [478, 135] width 316 height 16
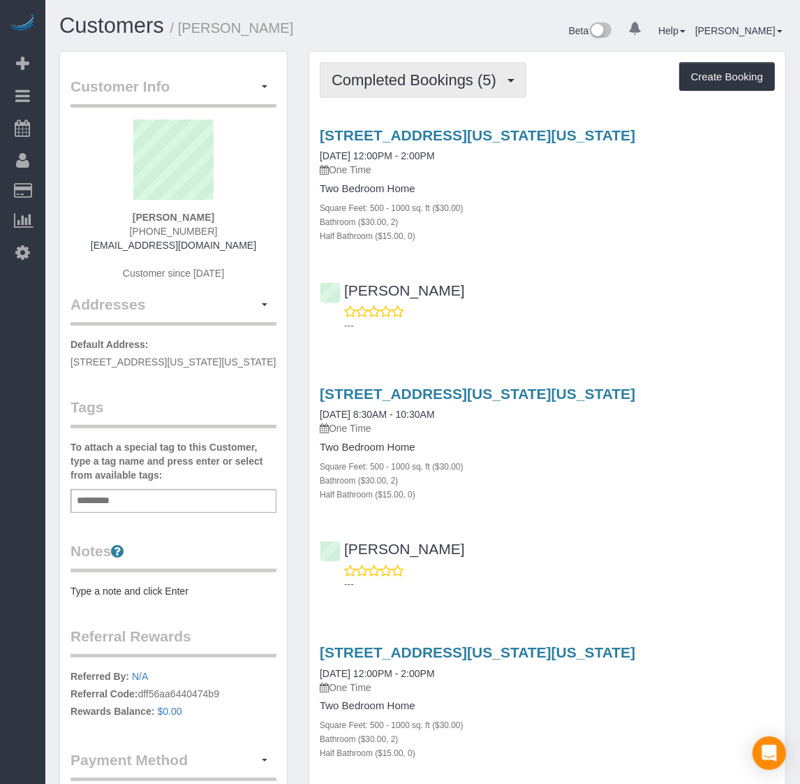
click at [395, 66] on button "Completed Bookings (5)" at bounding box center [423, 80] width 207 height 36
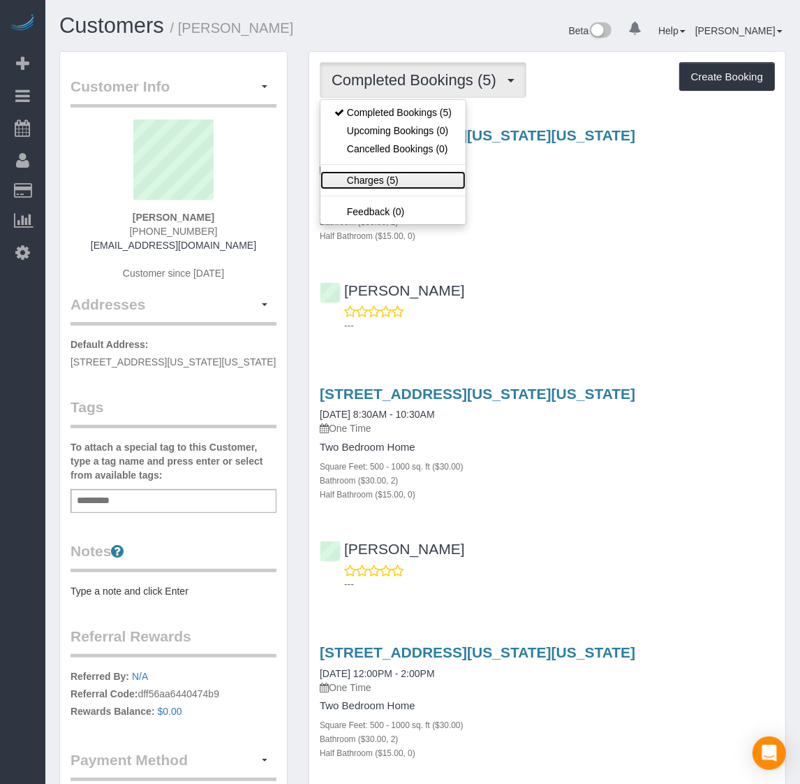
click at [384, 183] on link "Charges (5)" at bounding box center [393, 180] width 145 height 18
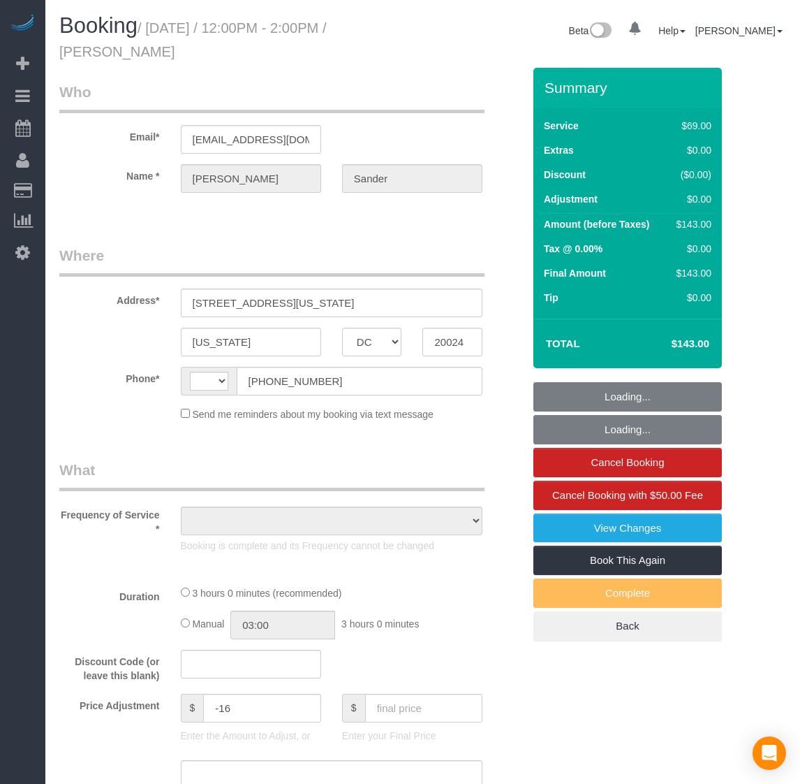
select select "DC"
select select "object:567"
select select "number:1"
select select "number:26"
select select "number:17"
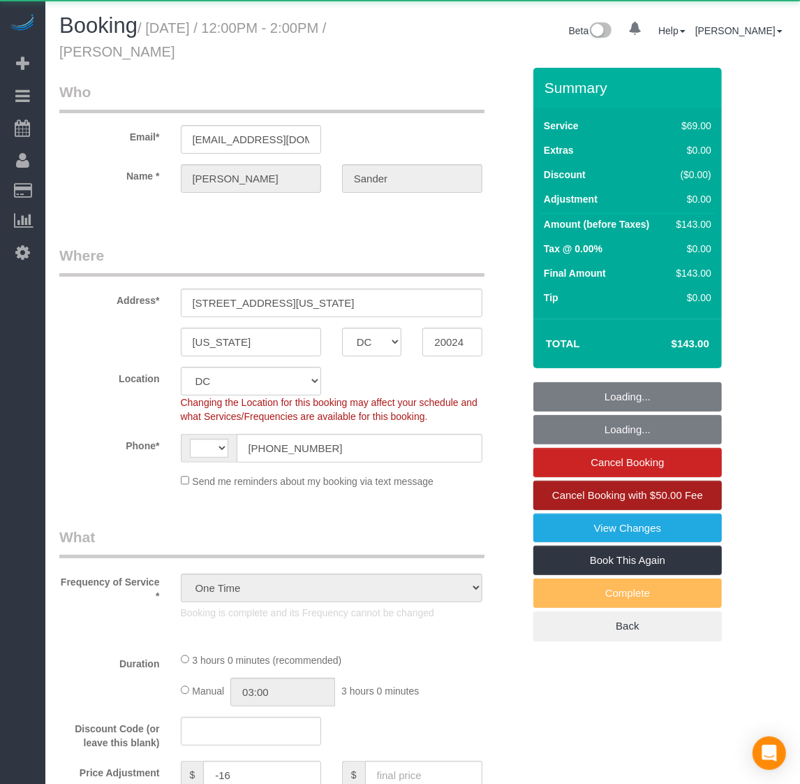
select select "object:574"
select select "string:[GEOGRAPHIC_DATA]"
select select "string:fspay-1c7a5ceb-a21b-4aa7-a21a-88761c9e80b5"
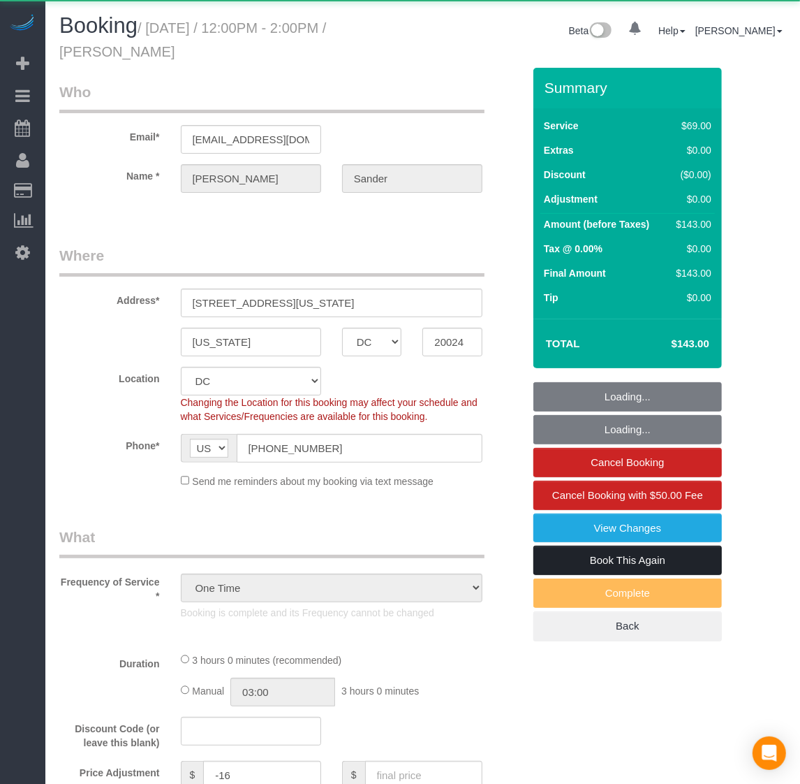
select select "spot1"
select select "2"
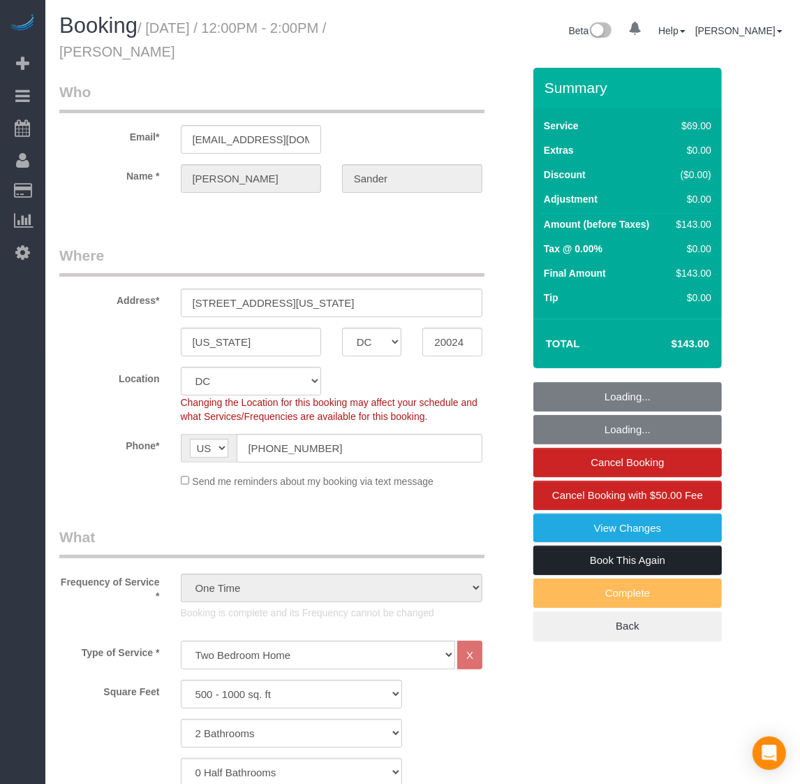
click at [602, 569] on link "Book This Again" at bounding box center [628, 560] width 189 height 29
select select "2"
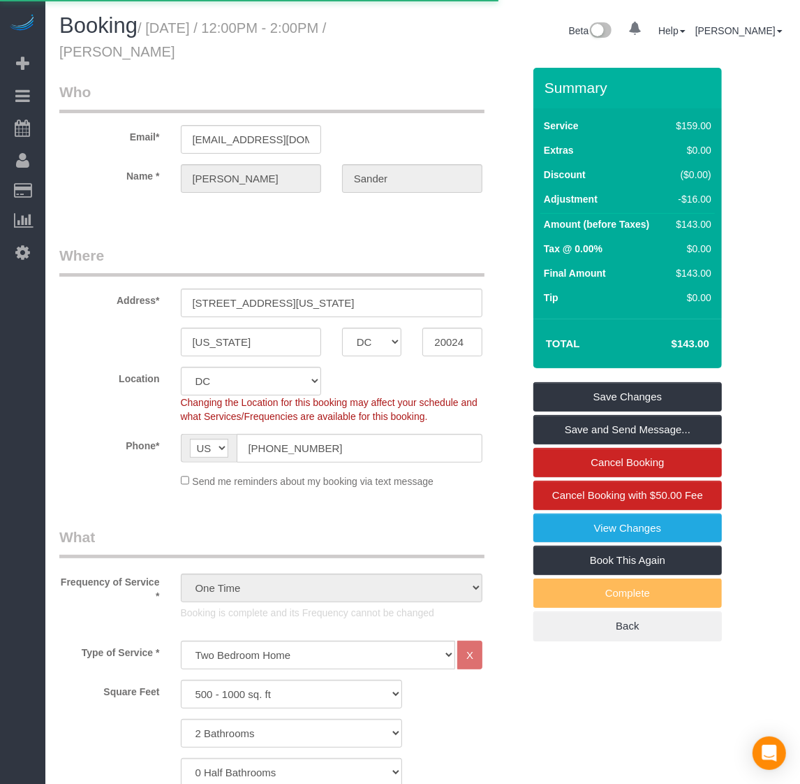
select select "DC"
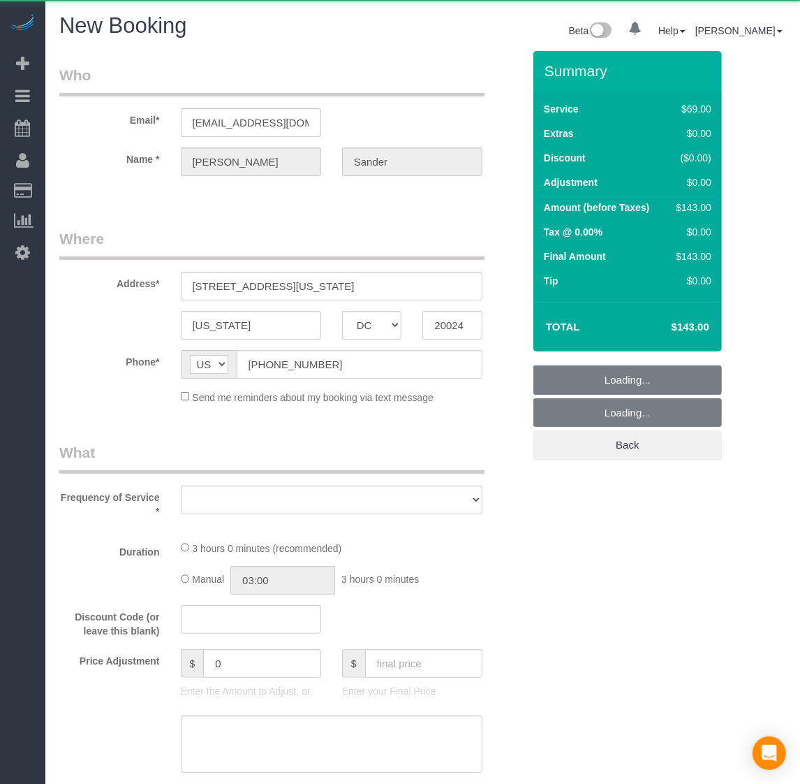
select select "object:1586"
select select "string:fspay-1c7a5ceb-a21b-4aa7-a21a-88761c9e80b5"
select select "number:1"
select select "number:26"
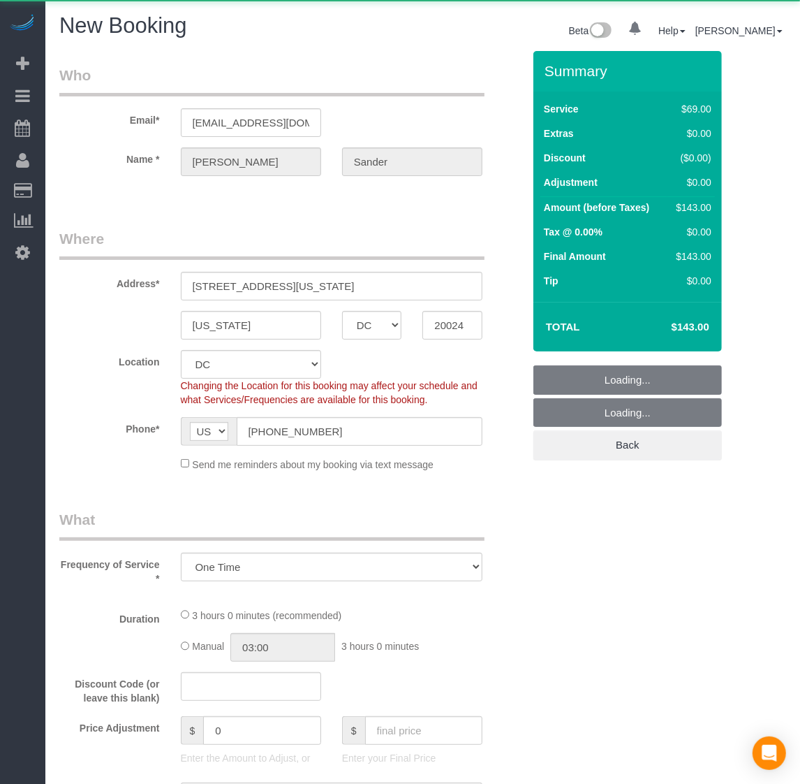
select select "object:1750"
select select "2"
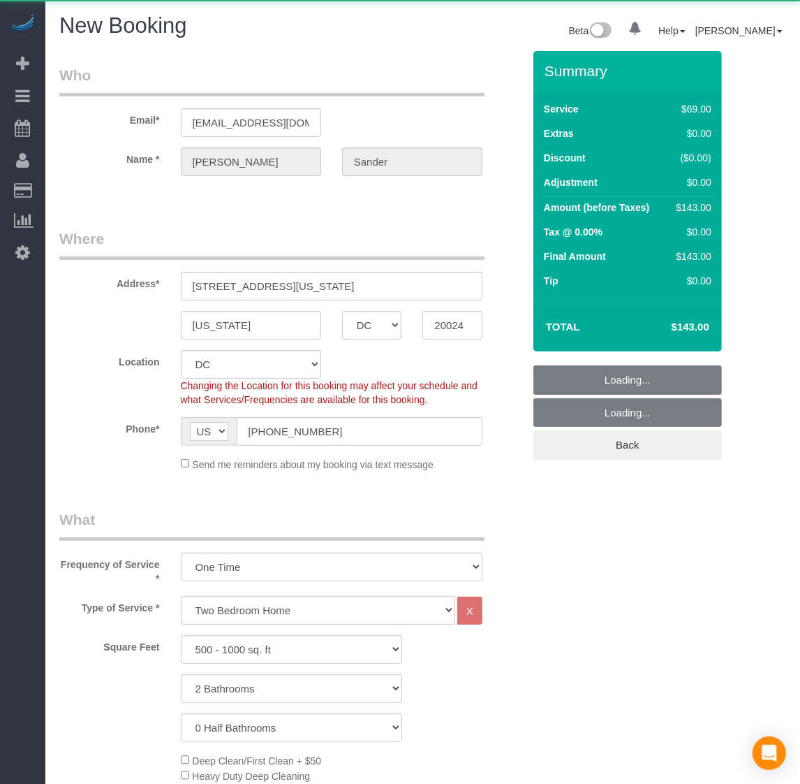
select select "2"
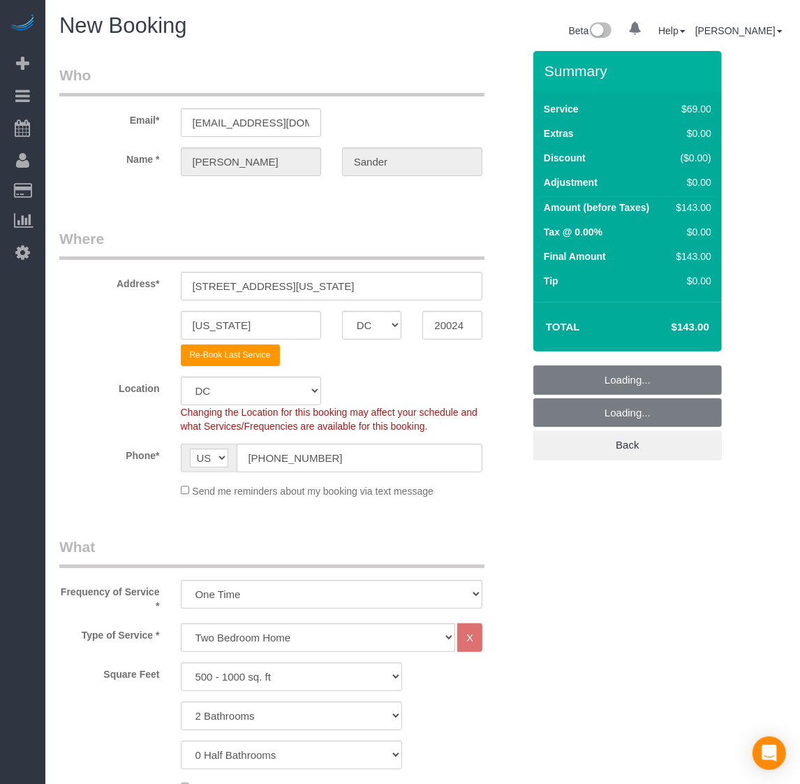
select select "object:1852"
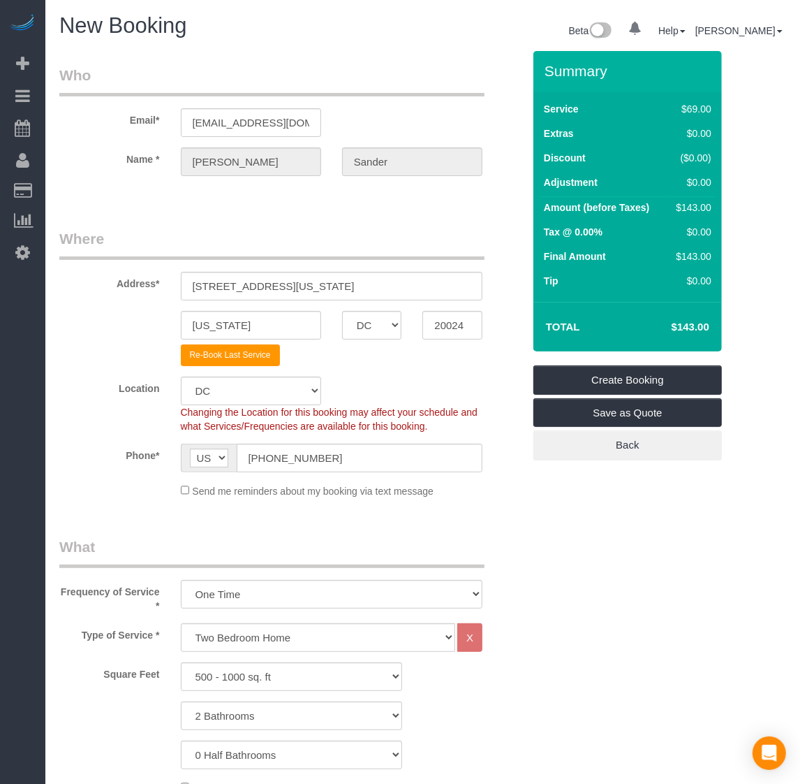
select select "2"
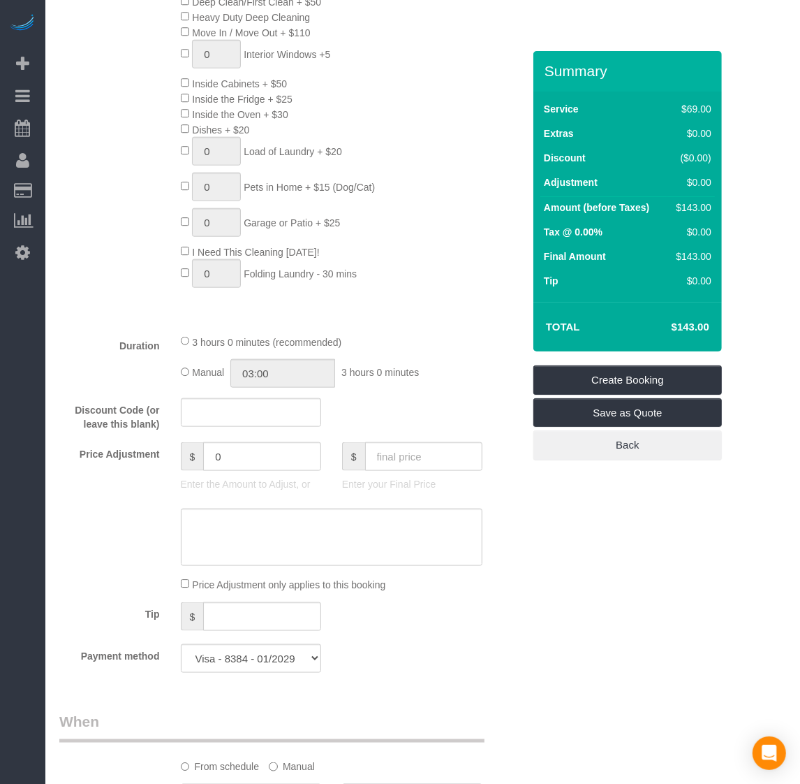
scroll to position [960, 0]
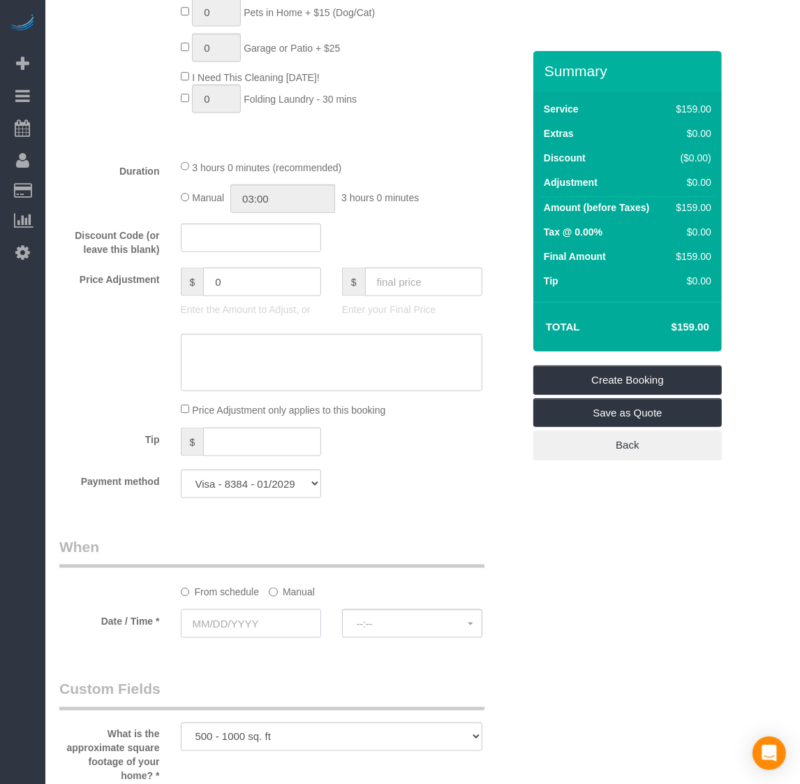
click at [227, 617] on input "text" at bounding box center [251, 623] width 140 height 29
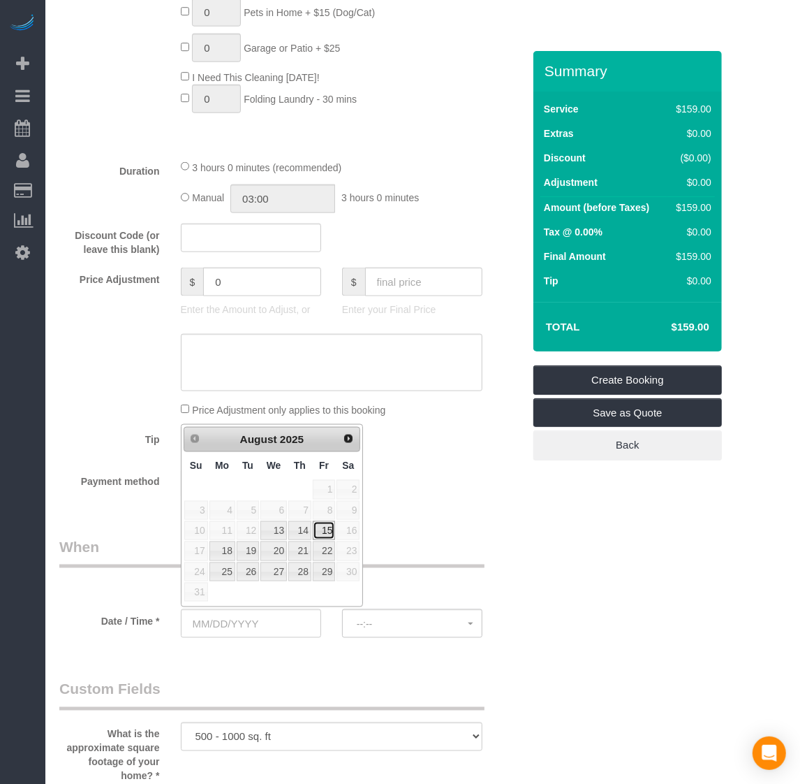
click at [326, 533] on link "15" at bounding box center [324, 530] width 22 height 19
type input "[DATE]"
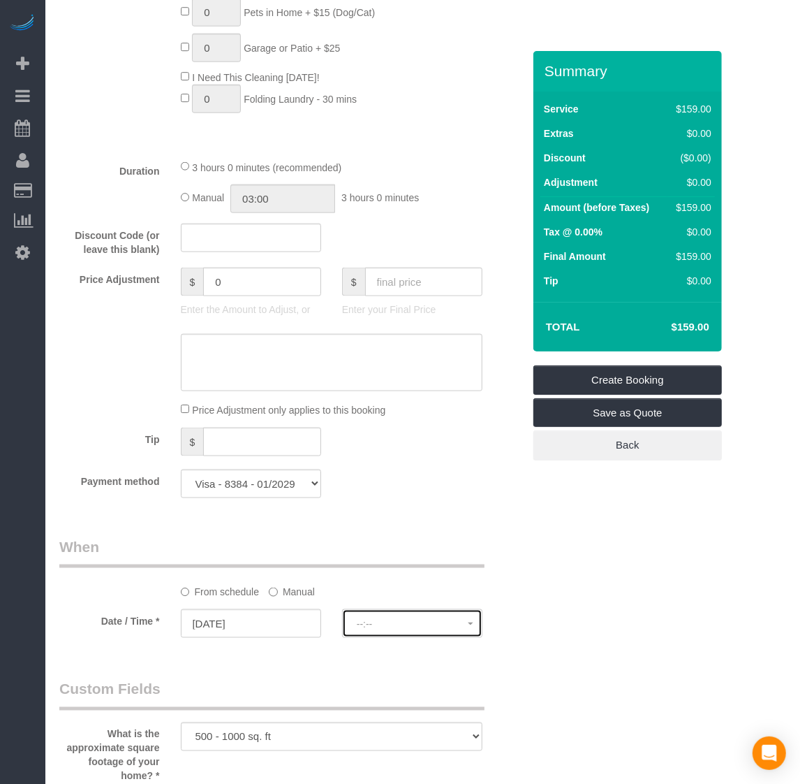
click at [389, 613] on button "--:--" at bounding box center [412, 623] width 140 height 29
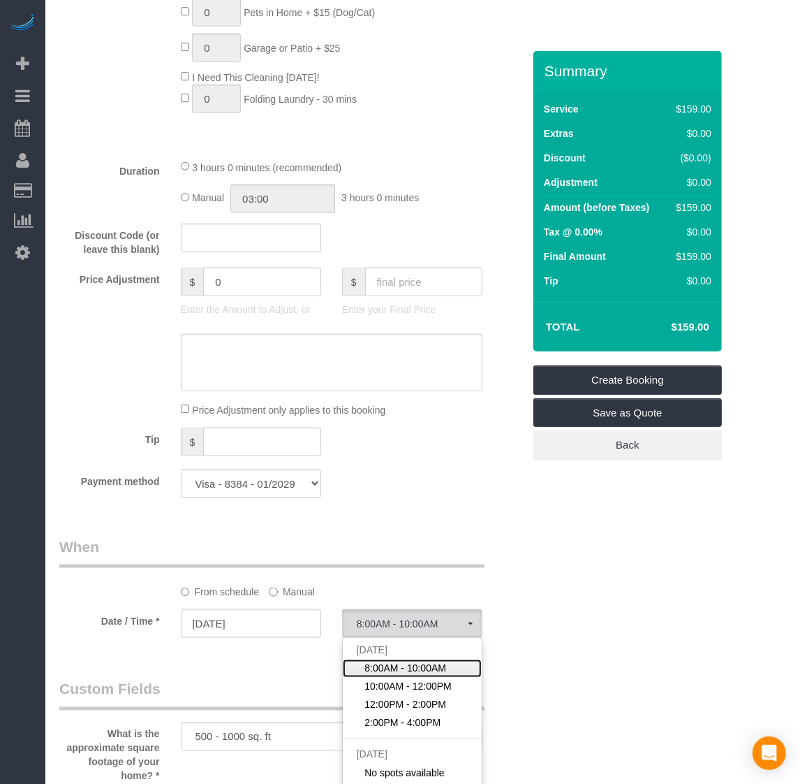
click at [390, 664] on span "8:00AM - 10:00AM" at bounding box center [406, 668] width 82 height 14
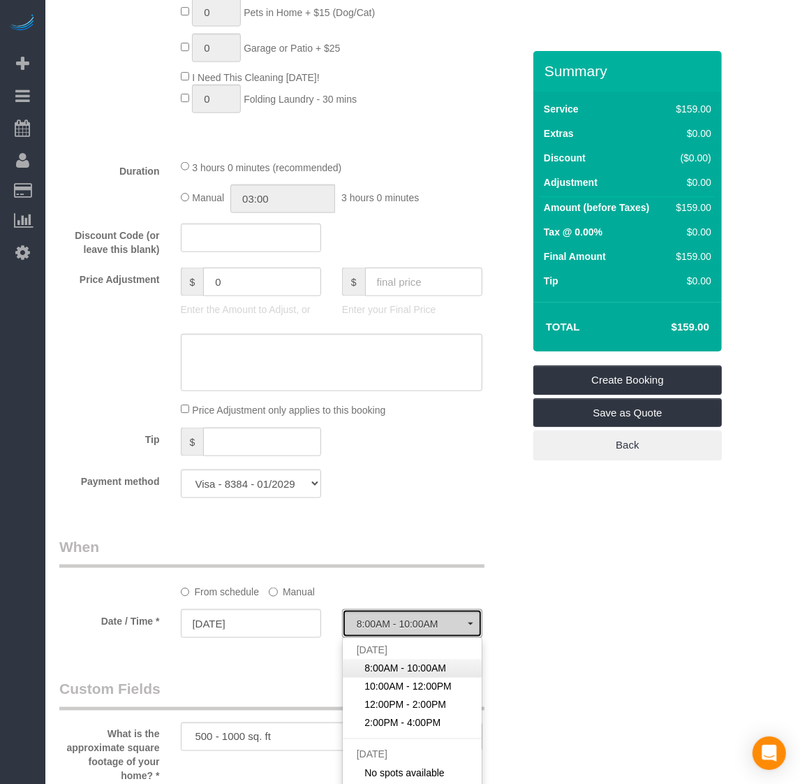
select select "spot11"
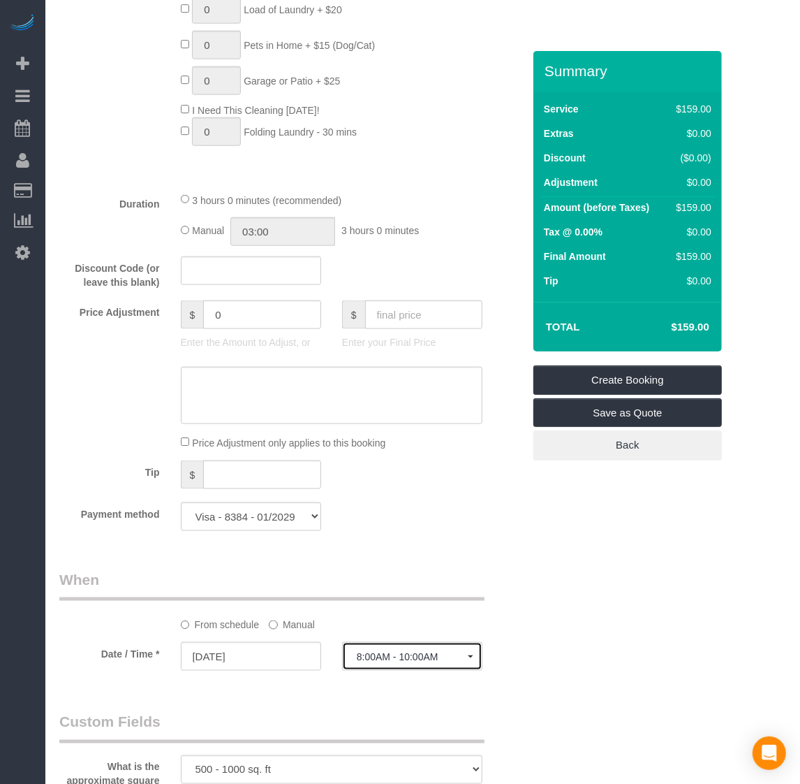
scroll to position [695, 0]
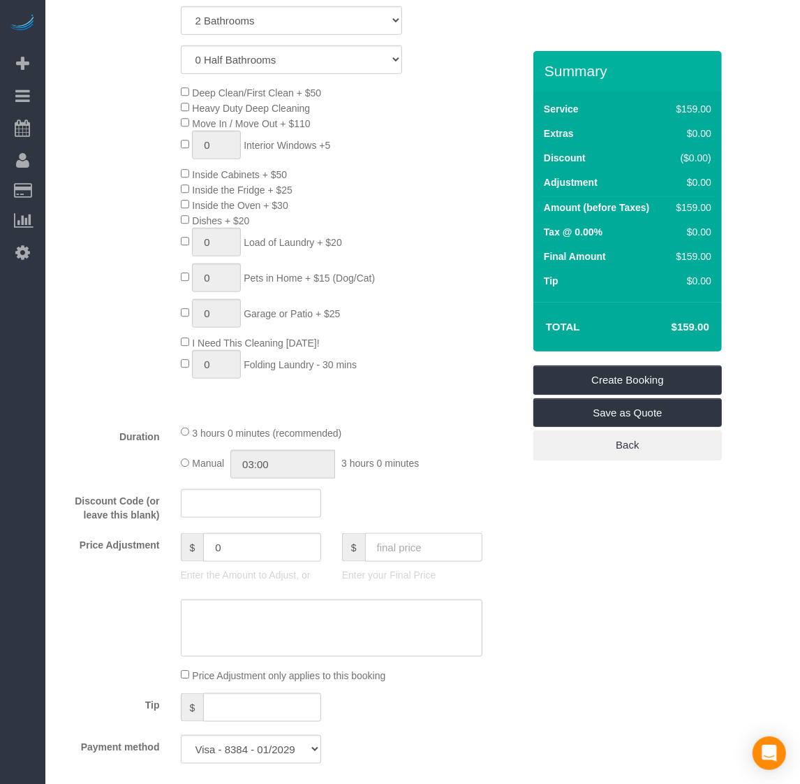
click at [386, 547] on input "text" at bounding box center [424, 547] width 118 height 29
type input "143"
click at [539, 561] on div "Who Email* jcsanders510@gmail.com Name * Jacob Sander Where Address* 1311 Delaw…" at bounding box center [422, 612] width 727 height 2513
type input "-16"
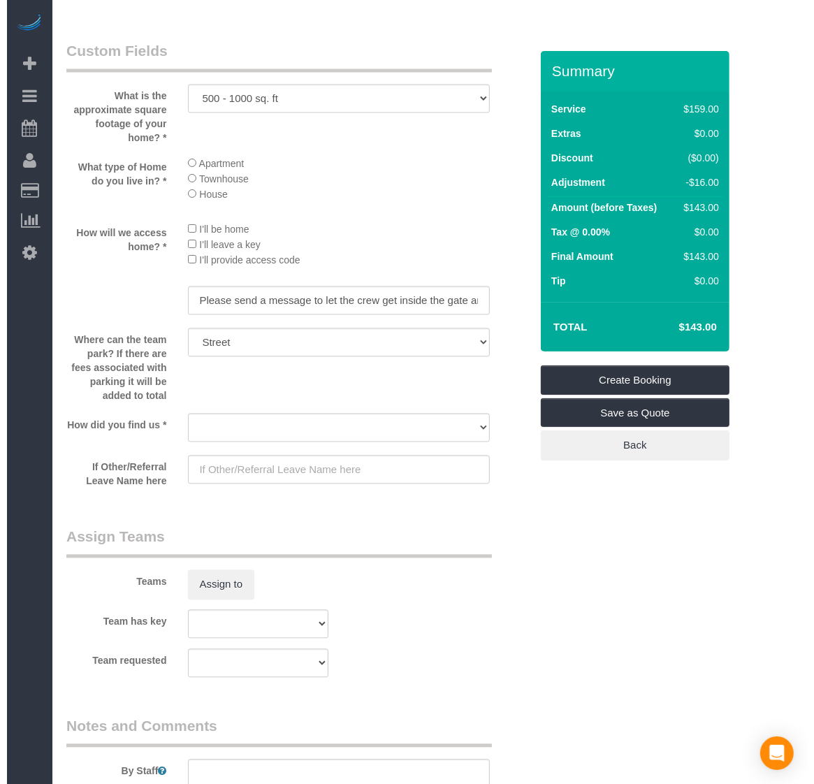
scroll to position [1743, 0]
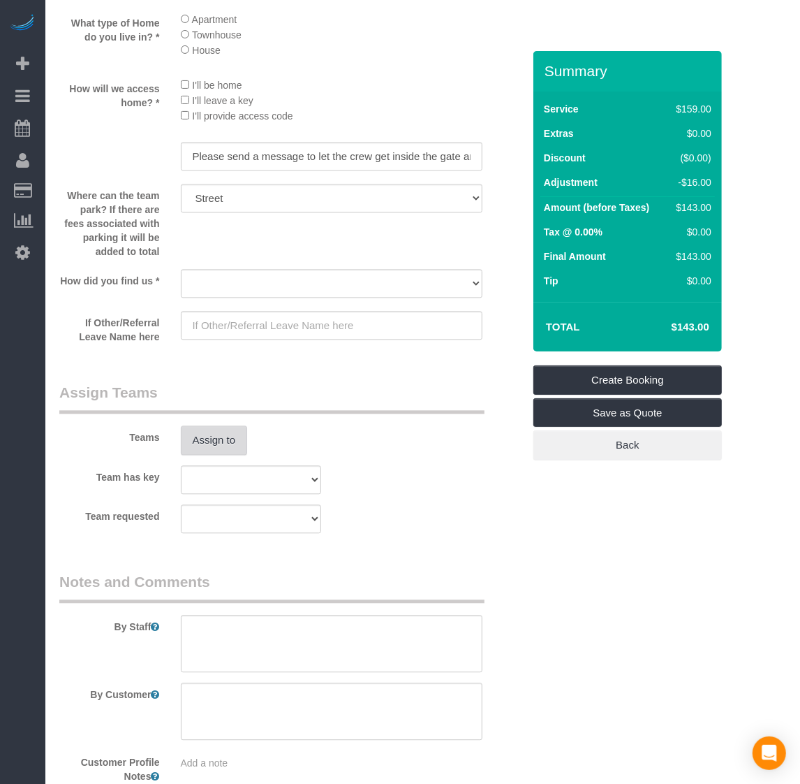
click at [237, 445] on button "Assign to" at bounding box center [214, 439] width 67 height 29
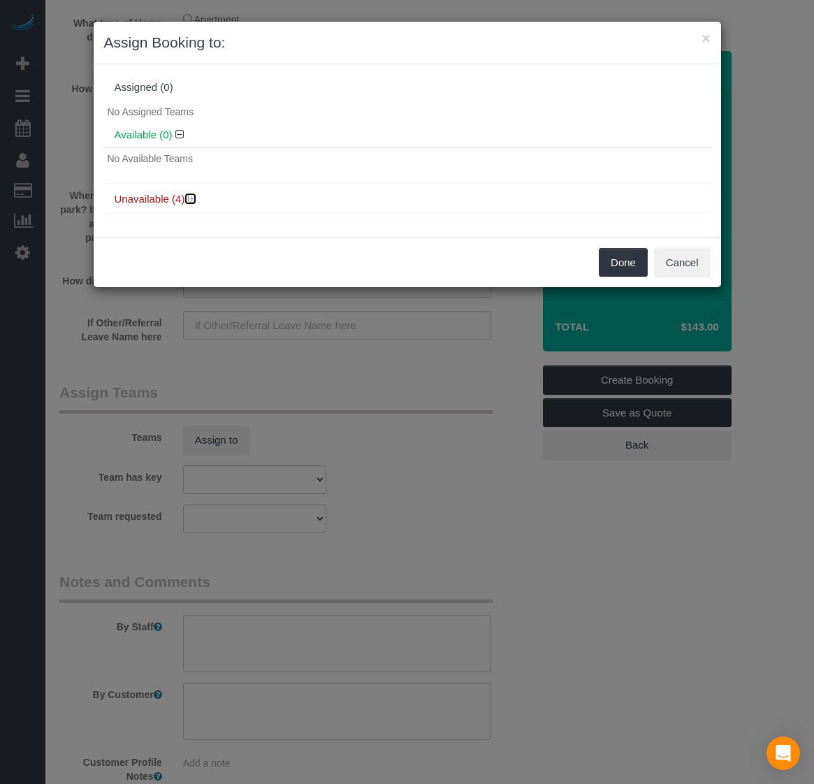
click at [191, 198] on icon at bounding box center [192, 198] width 8 height 10
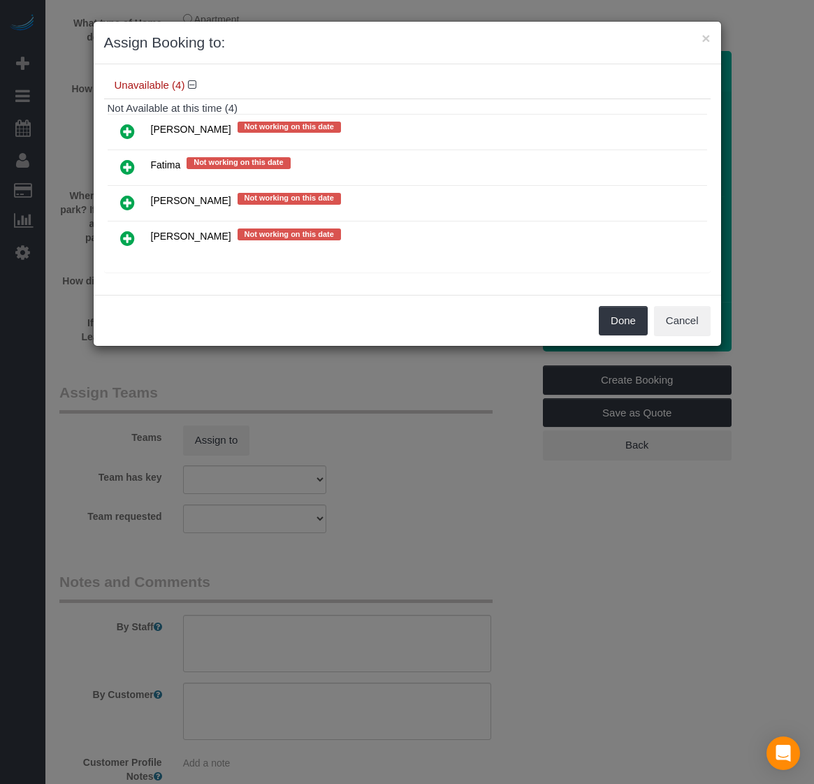
click at [126, 126] on icon at bounding box center [127, 131] width 15 height 17
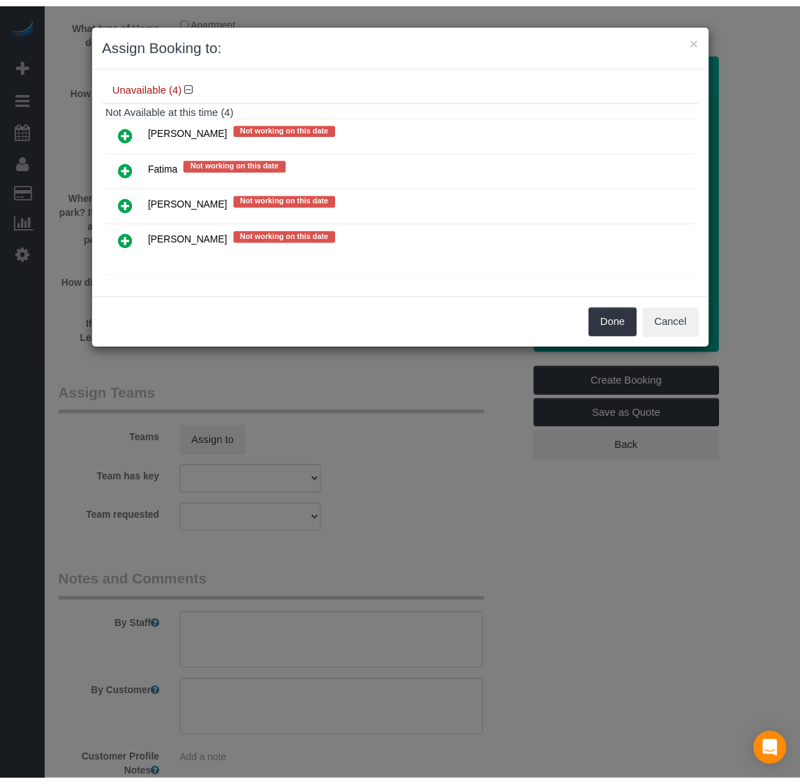
scroll to position [112, 0]
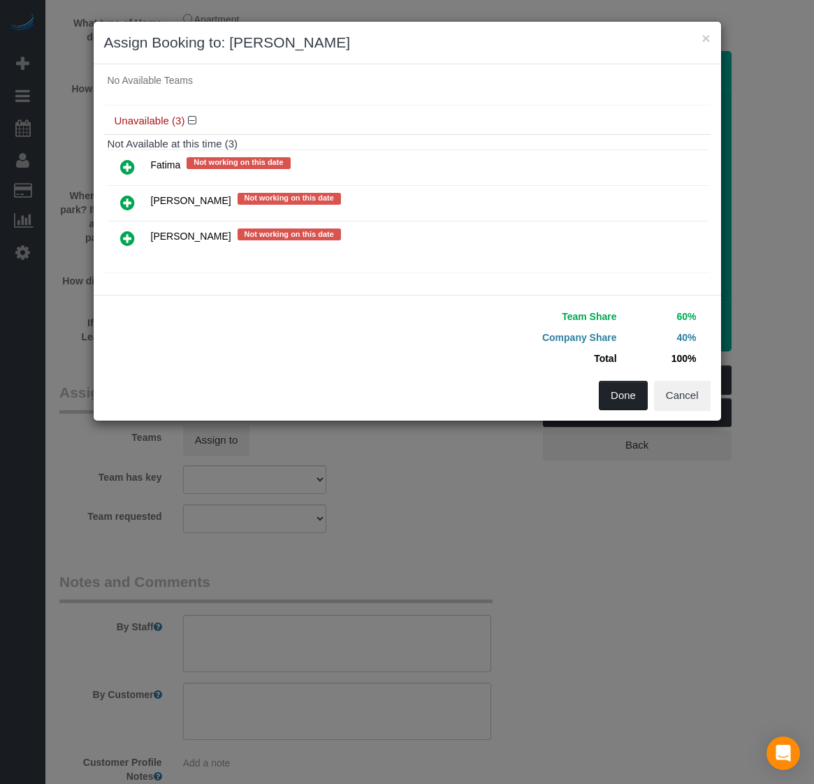
click at [613, 396] on button "Done" at bounding box center [623, 395] width 49 height 29
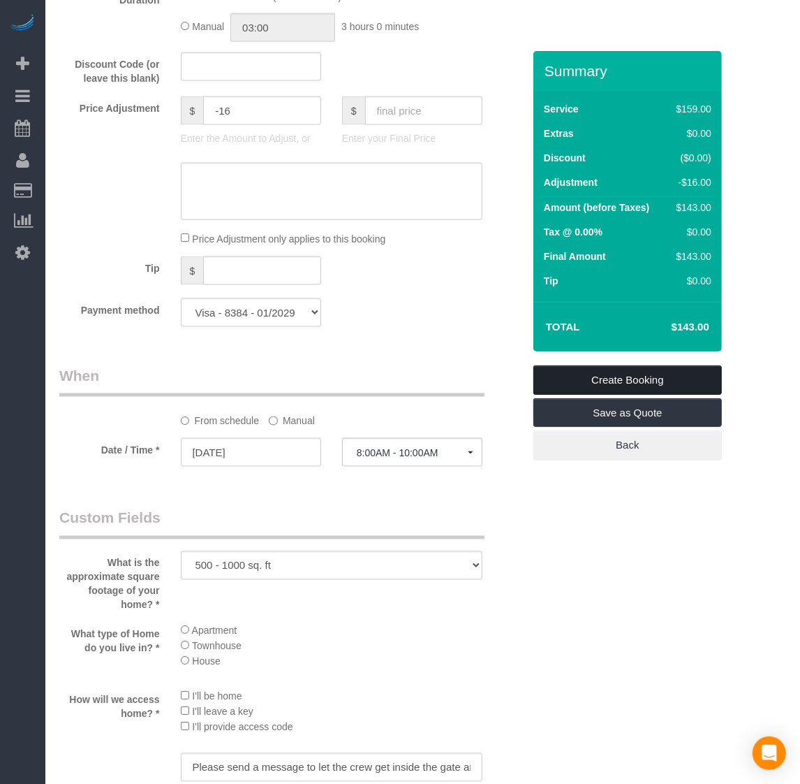
click at [629, 368] on link "Create Booking" at bounding box center [628, 379] width 189 height 29
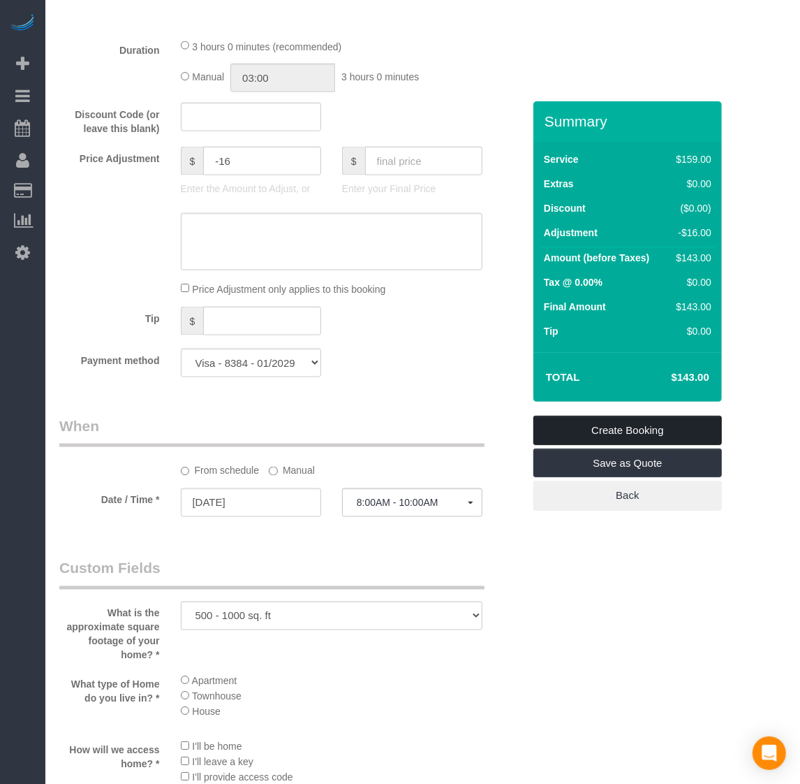
scroll to position [1690, 0]
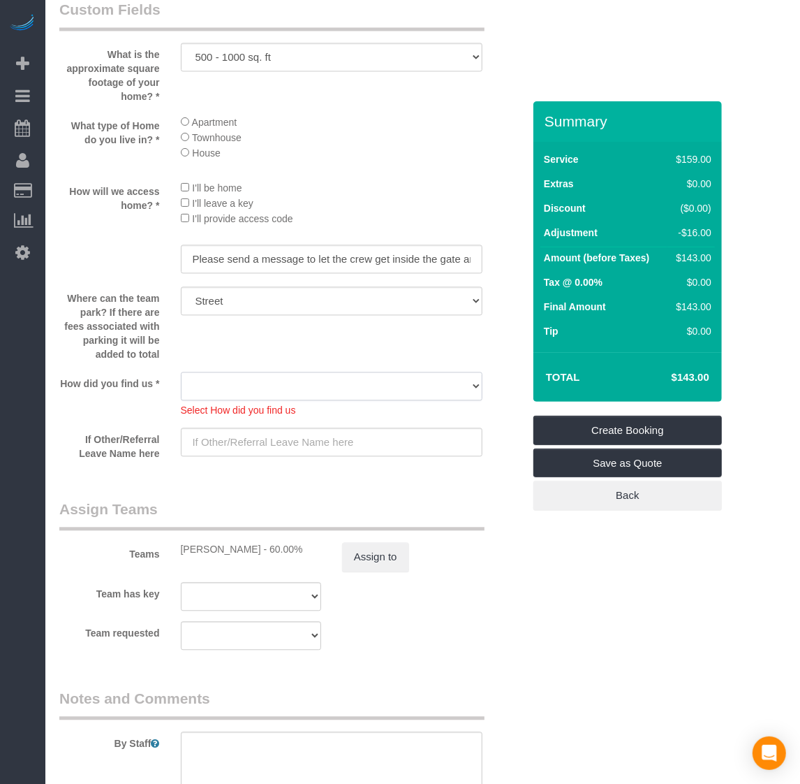
click at [222, 381] on select "Yelp Google Twitter Instagram Nextdoor Facebook Returning Customer Craigslist R…" at bounding box center [332, 386] width 302 height 29
select select "number:42"
click at [181, 372] on select "Yelp Google Twitter Instagram Nextdoor Facebook Returning Customer Craigslist R…" at bounding box center [332, 386] width 302 height 29
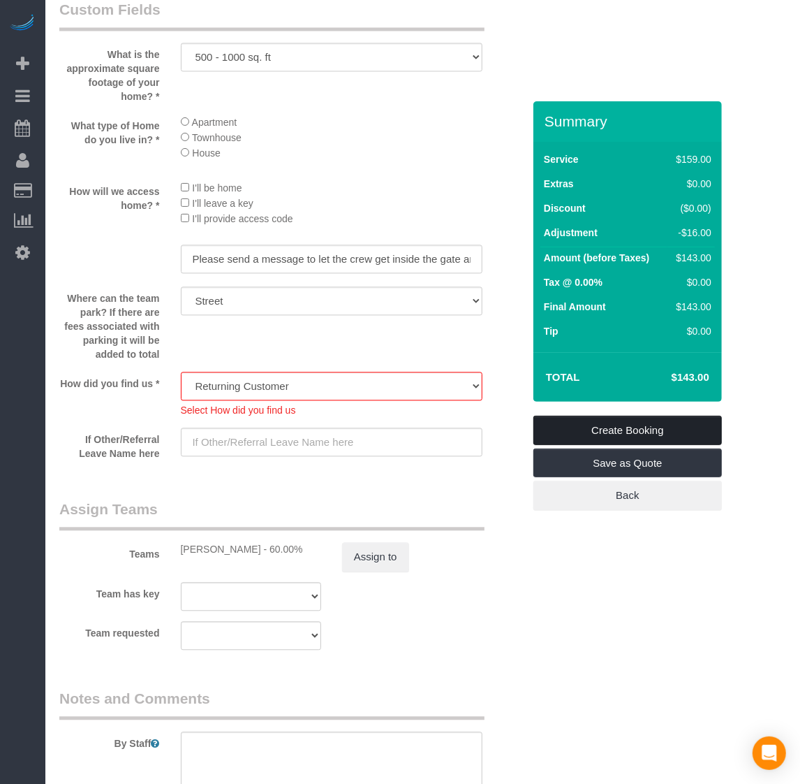
click at [580, 430] on link "Create Booking" at bounding box center [628, 430] width 189 height 29
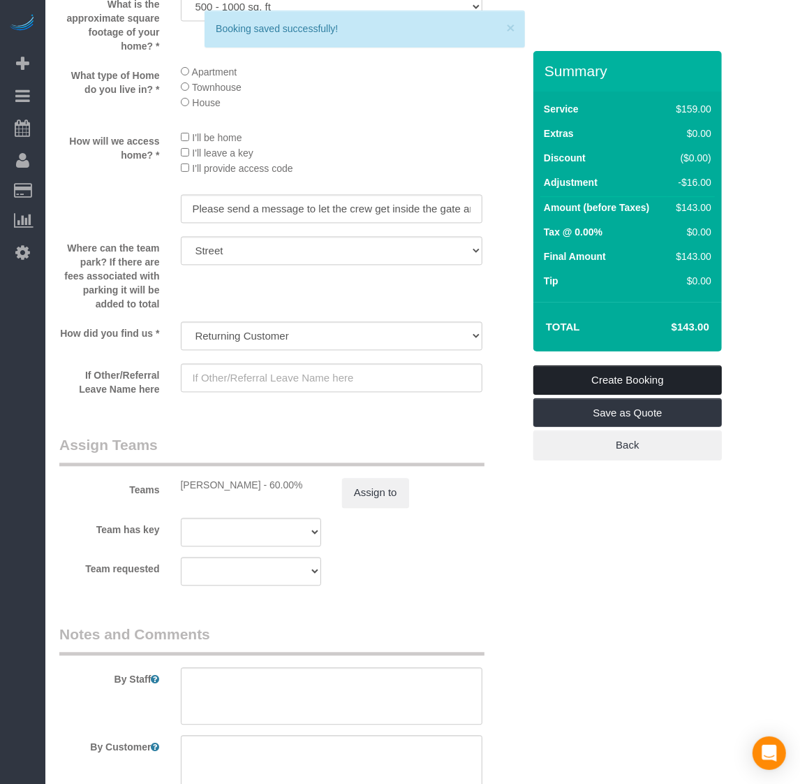
scroll to position [1639, 0]
